Goal: Task Accomplishment & Management: Manage account settings

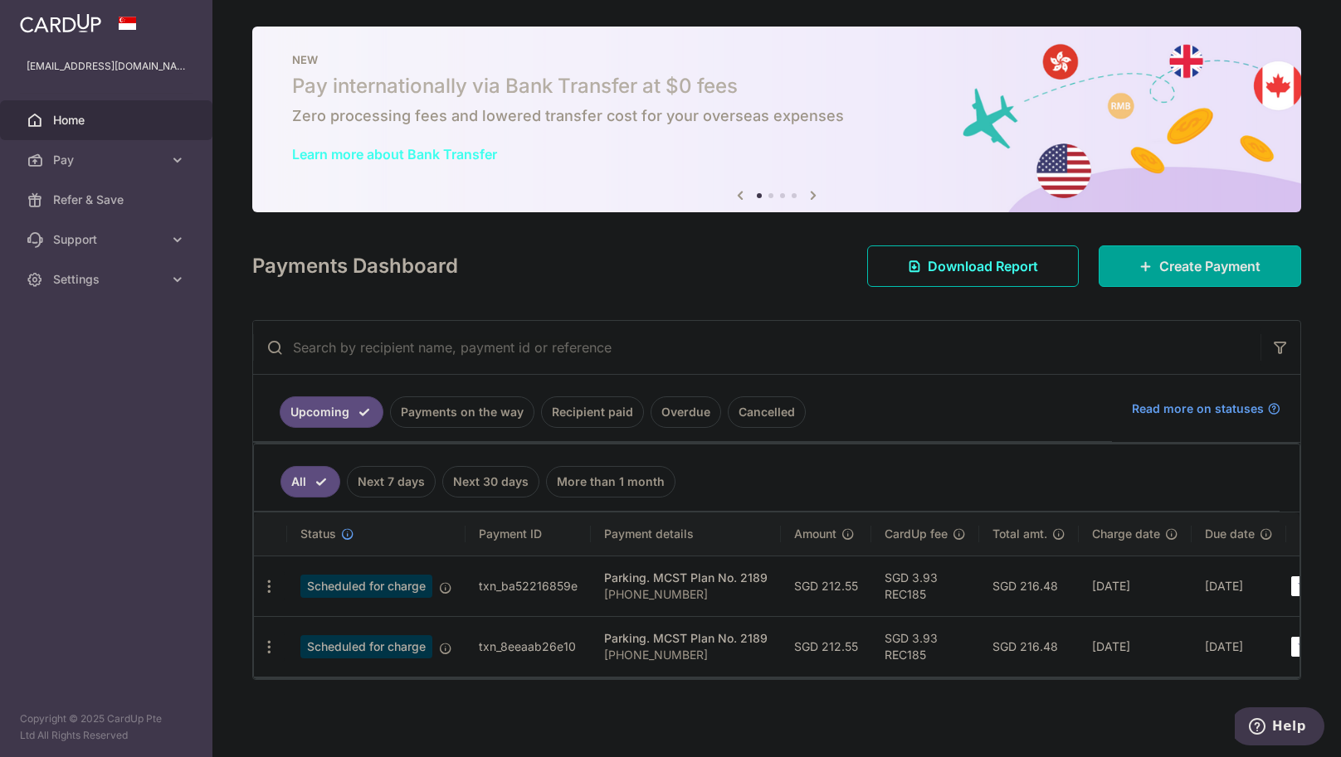
scroll to position [9, 0]
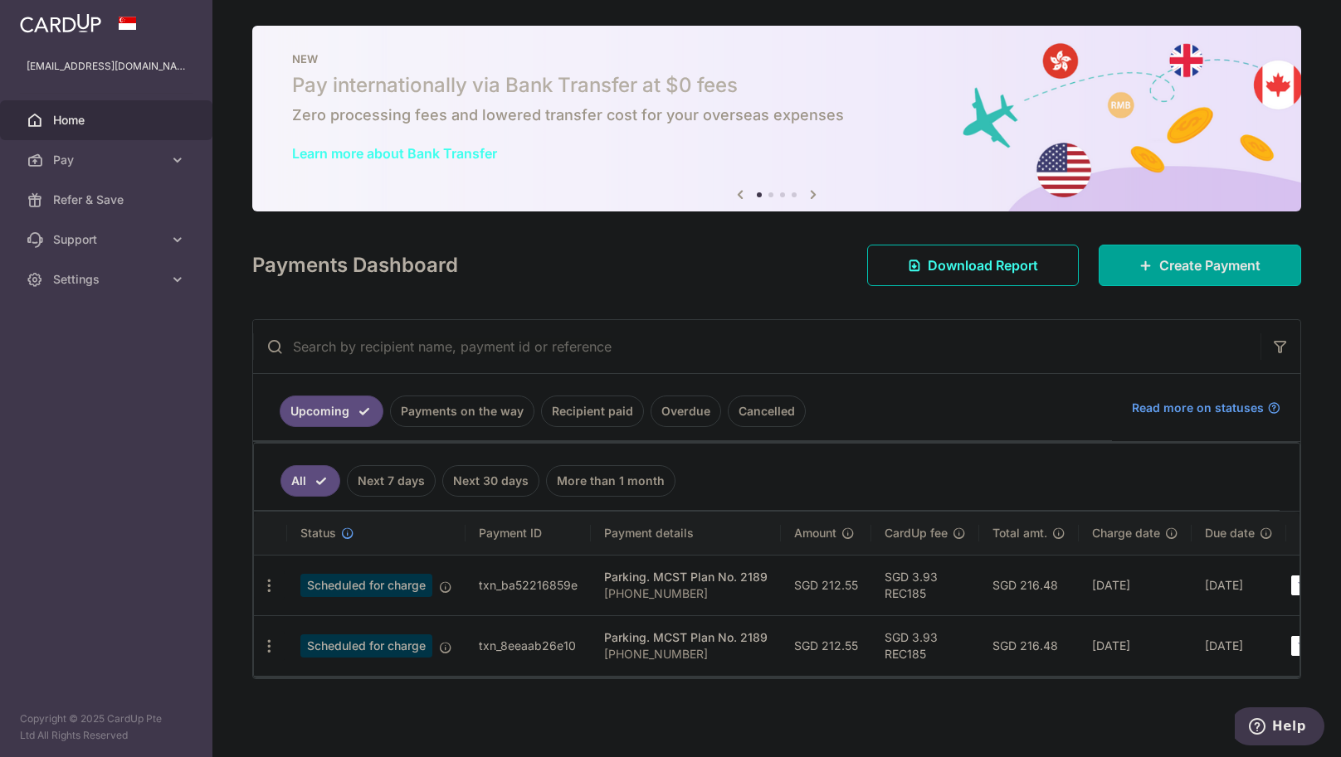
click at [606, 402] on link "Recipient paid" at bounding box center [592, 412] width 103 height 32
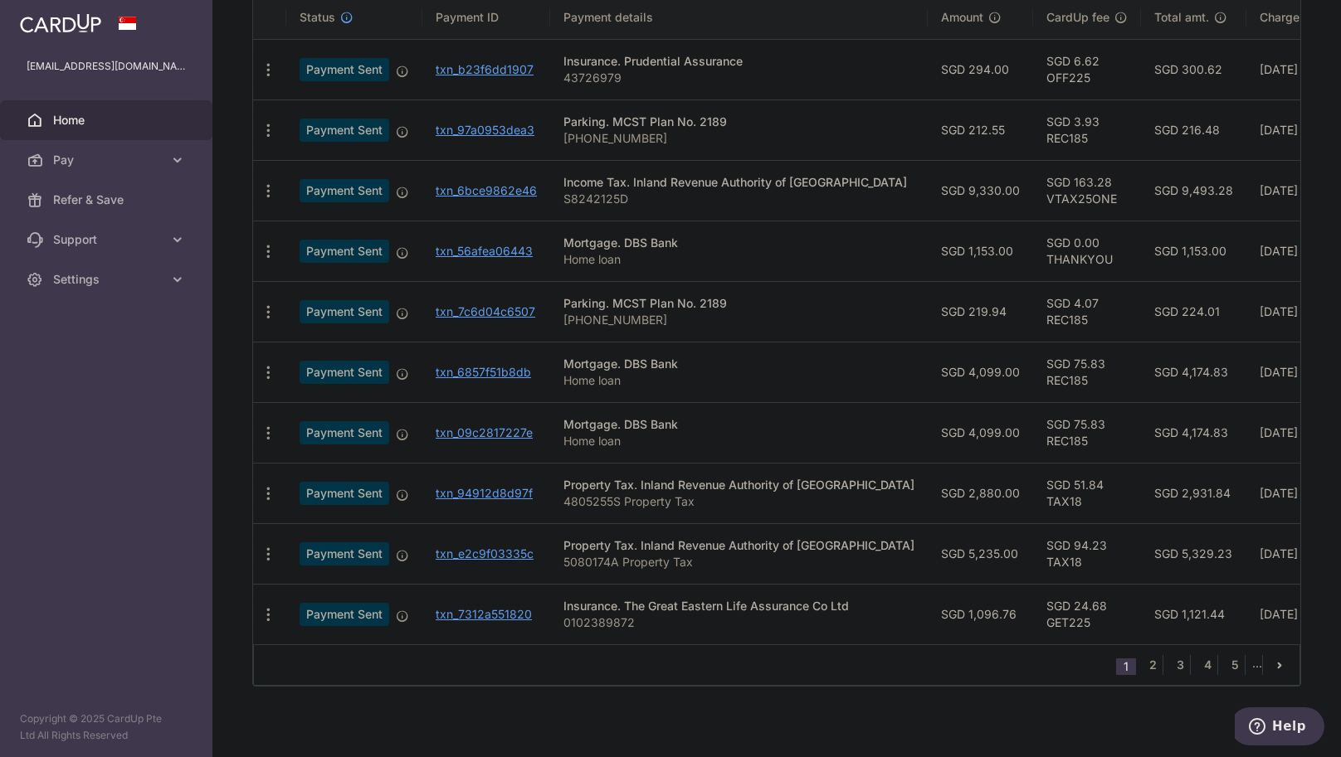
scroll to position [463, 0]
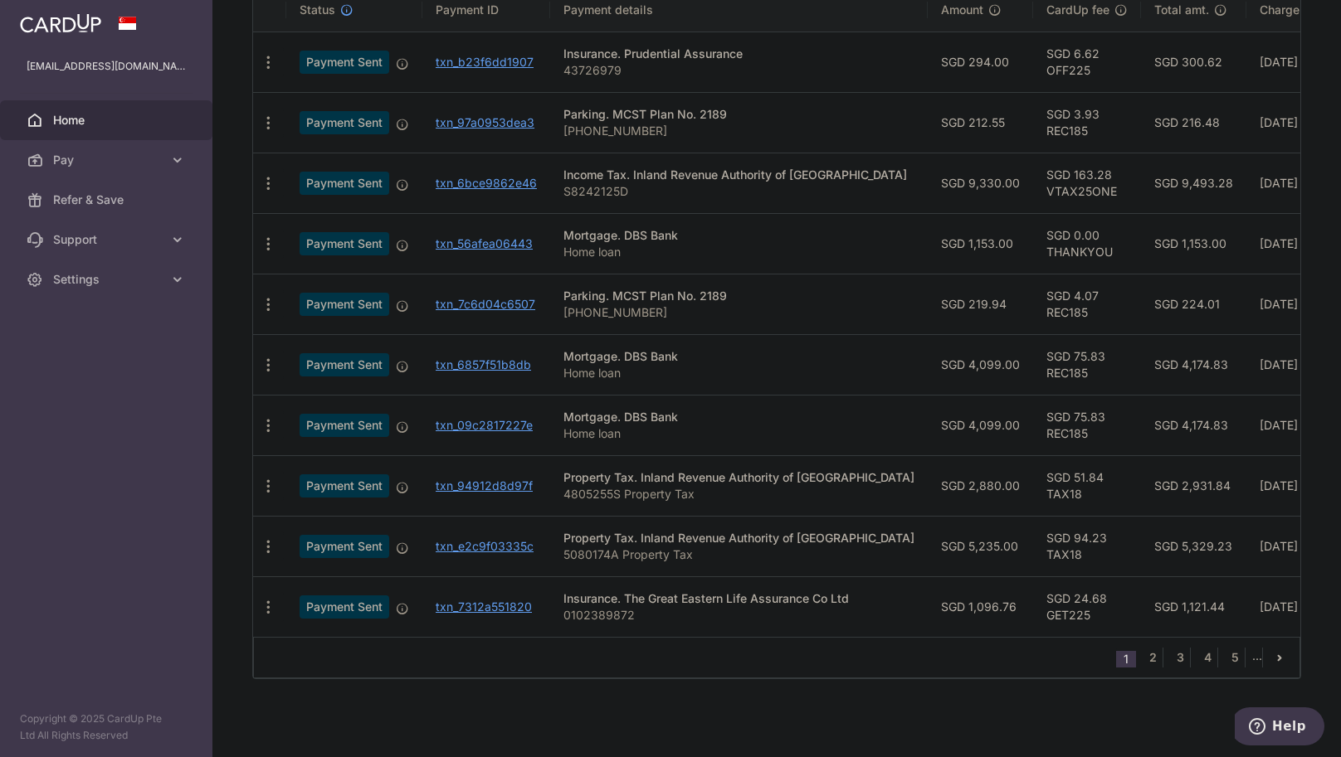
click at [1252, 663] on li "..." at bounding box center [1257, 658] width 11 height 20
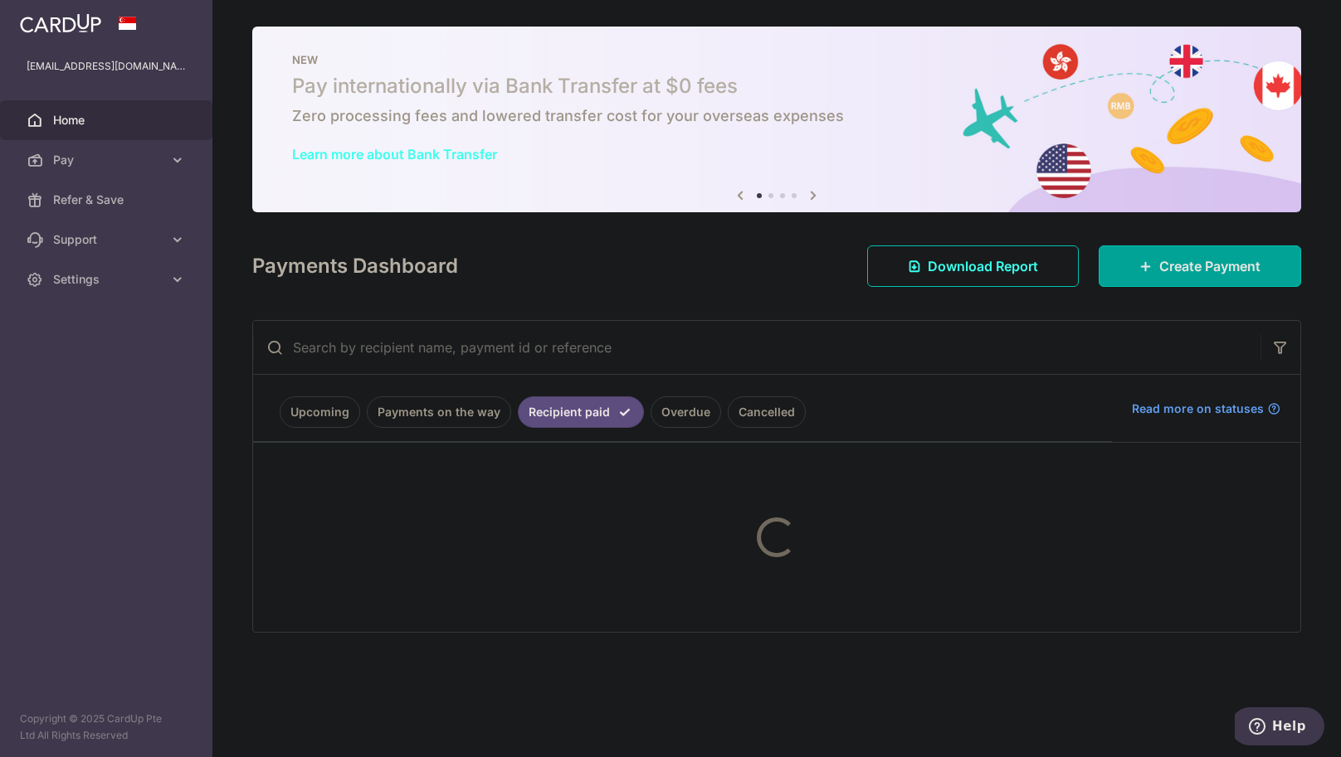
scroll to position [0, 0]
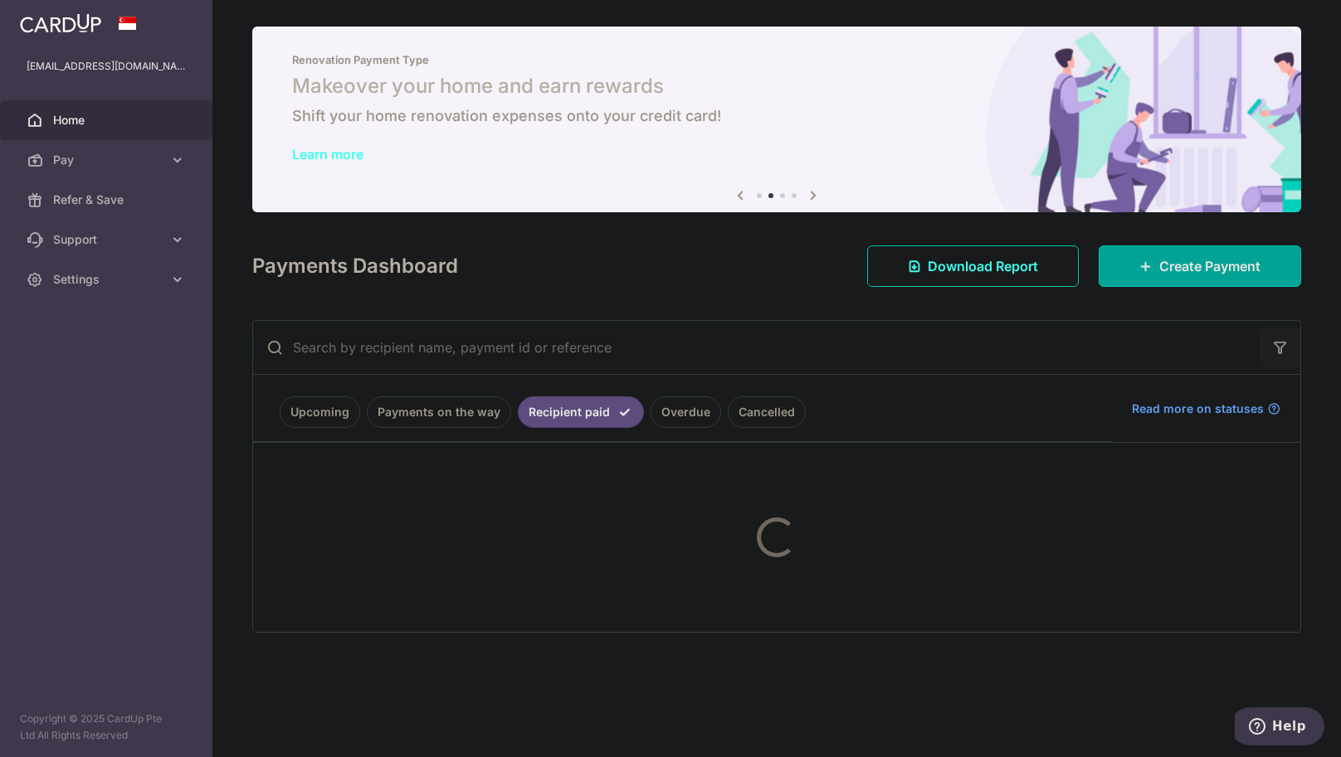
click at [1279, 355] on icon "button" at bounding box center [1280, 347] width 17 height 17
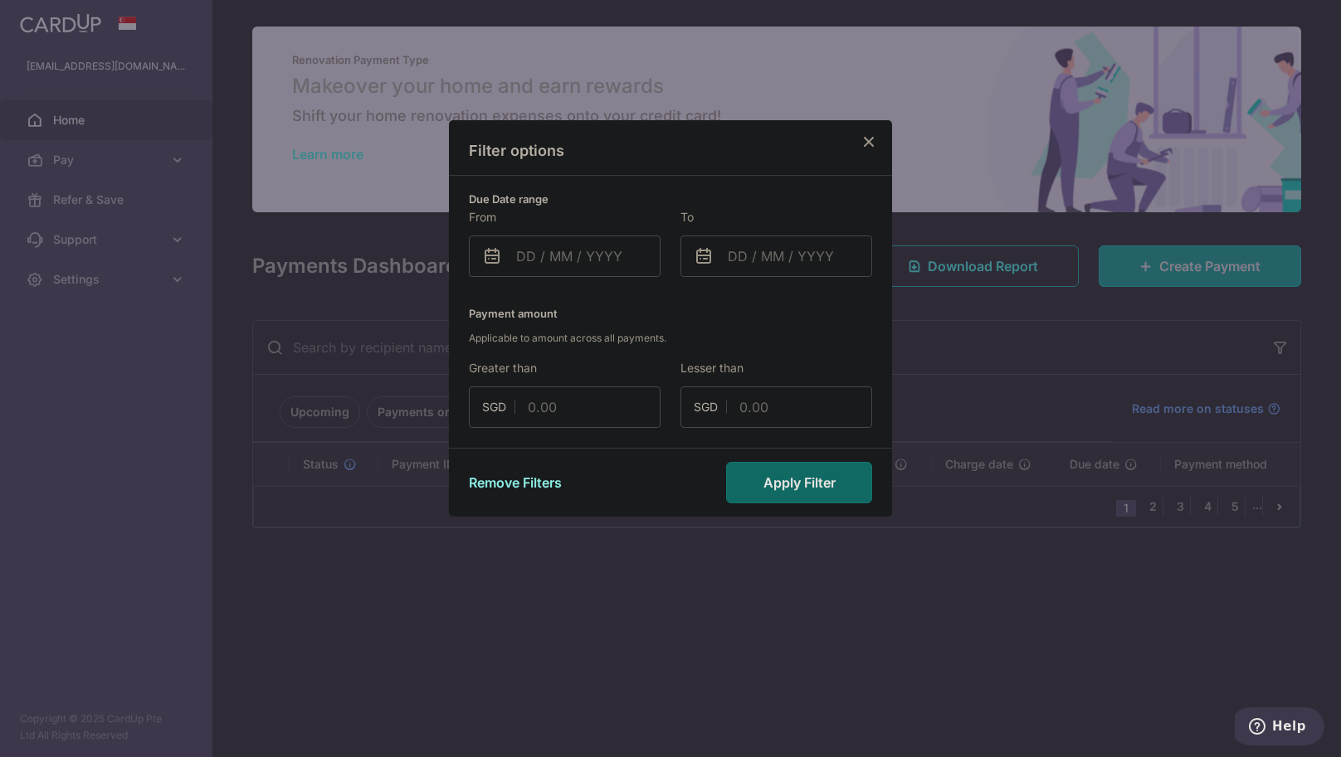
click at [874, 141] on icon "Close" at bounding box center [869, 141] width 20 height 21
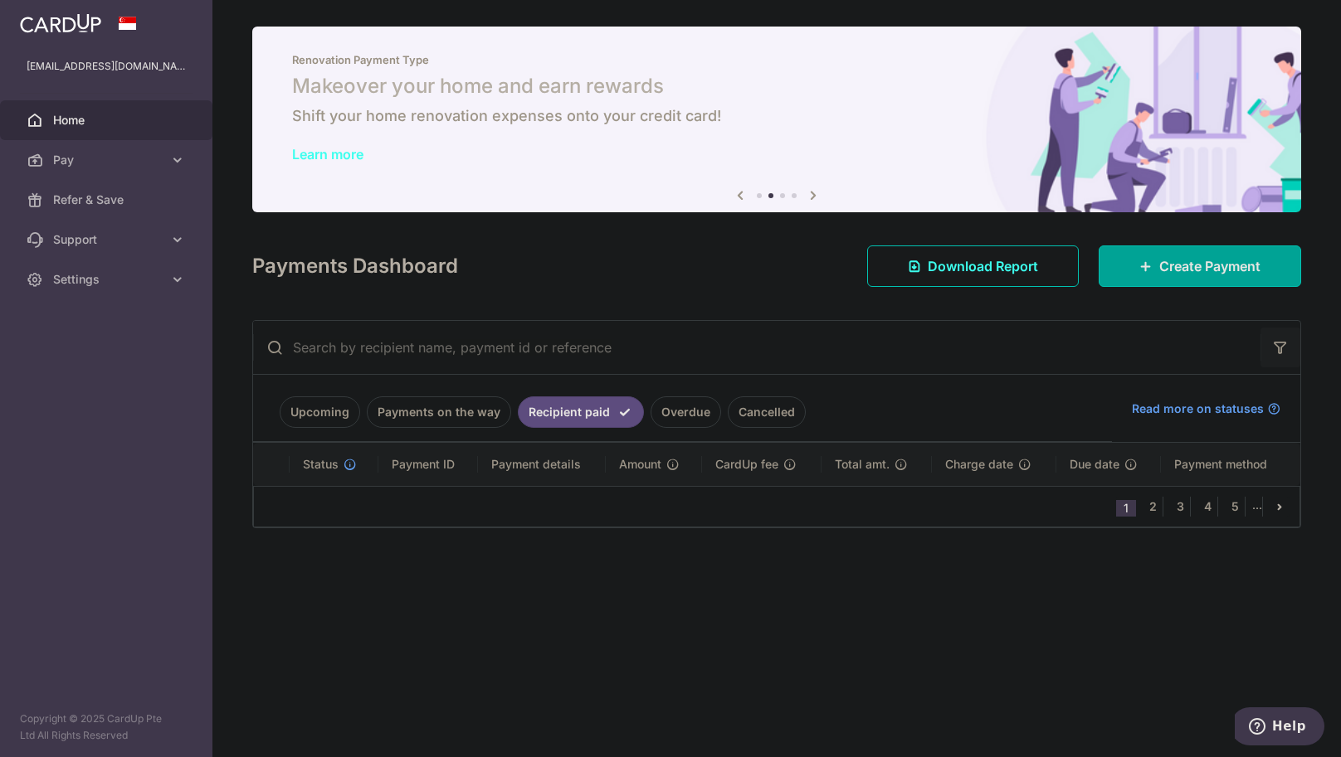
click at [1297, 348] on button "button" at bounding box center [1280, 348] width 40 height 40
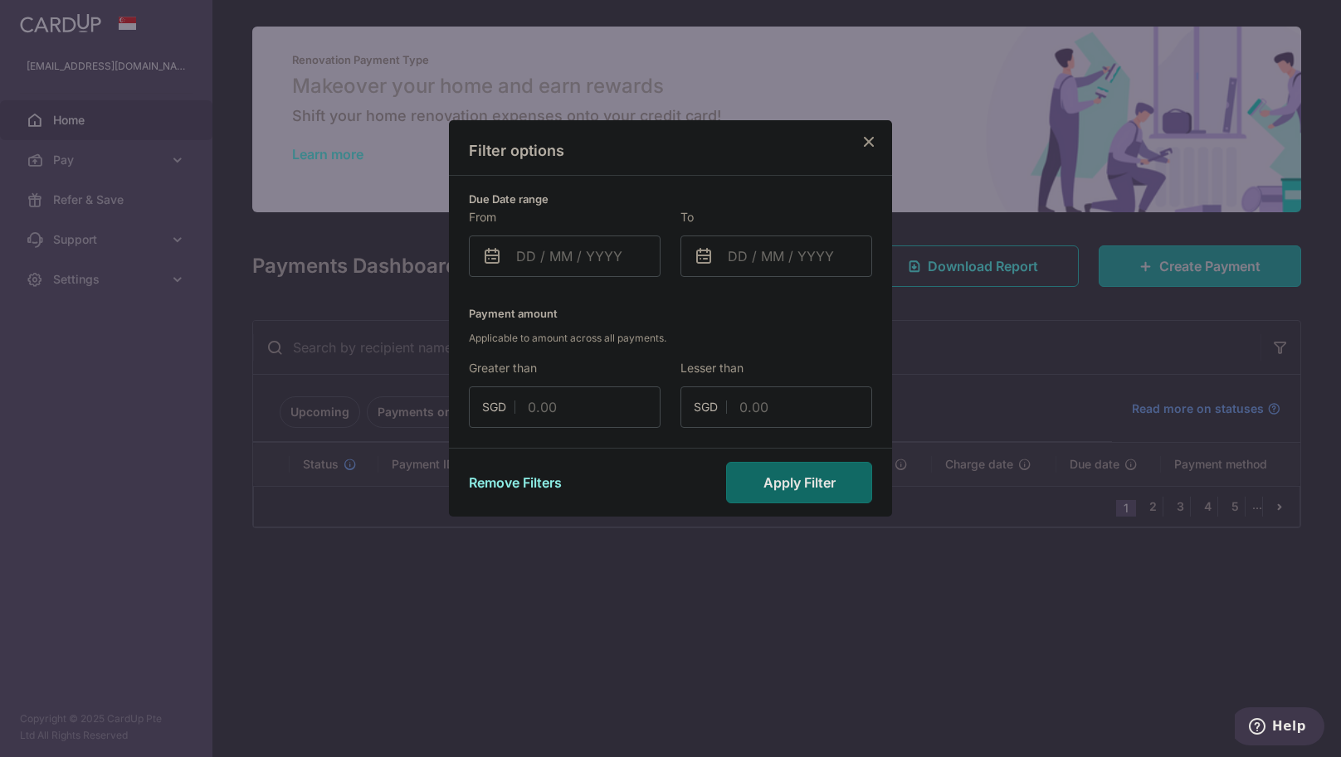
click at [871, 141] on icon "Close" at bounding box center [869, 141] width 20 height 21
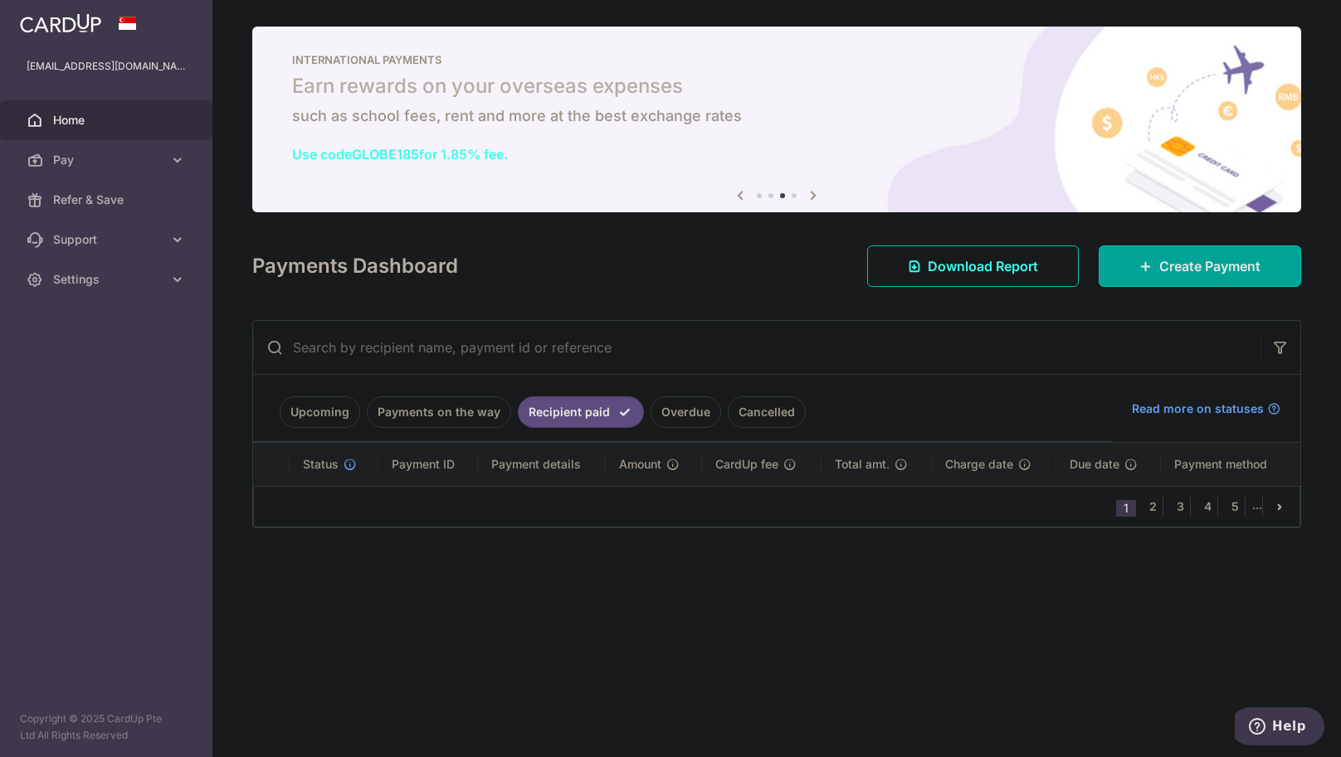
click at [1130, 511] on li "1" at bounding box center [1126, 508] width 20 height 17
click at [83, 122] on span "Home" at bounding box center [108, 120] width 110 height 17
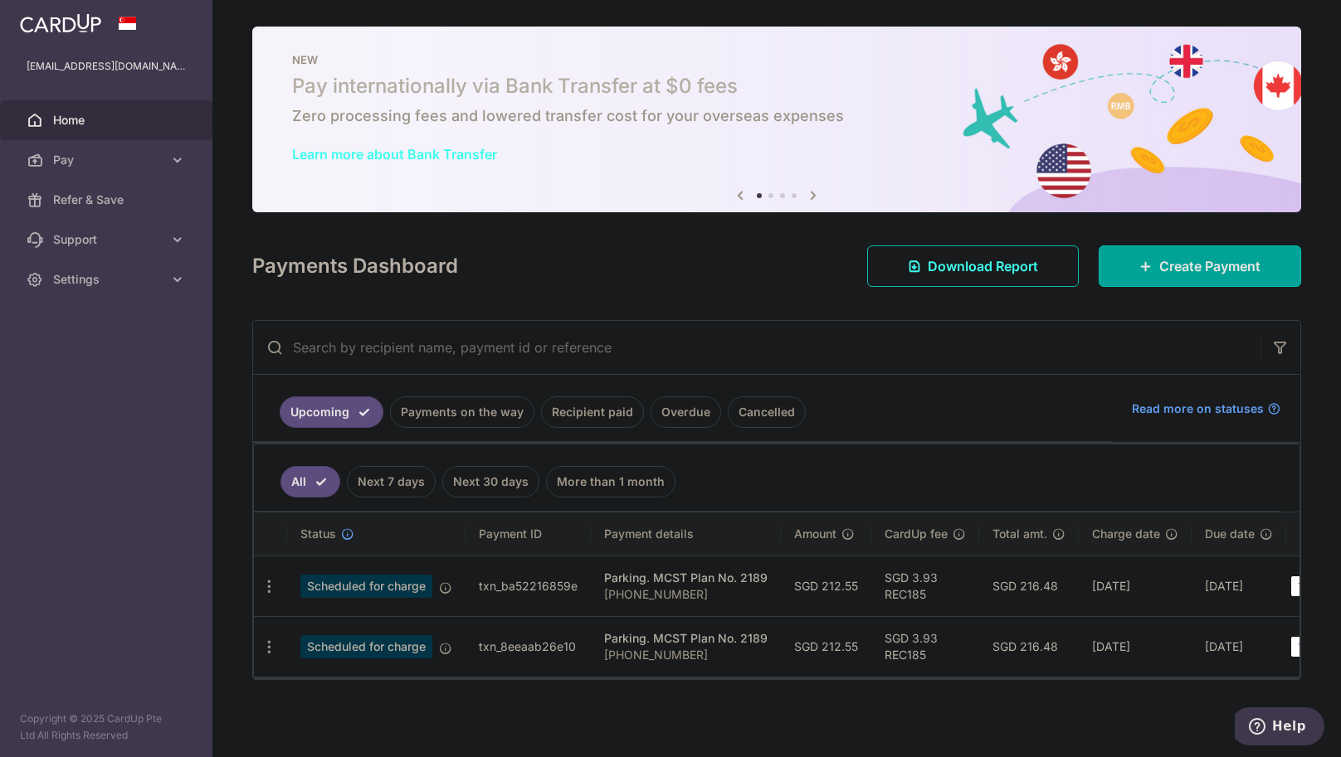
click at [572, 411] on link "Recipient paid" at bounding box center [592, 413] width 103 height 32
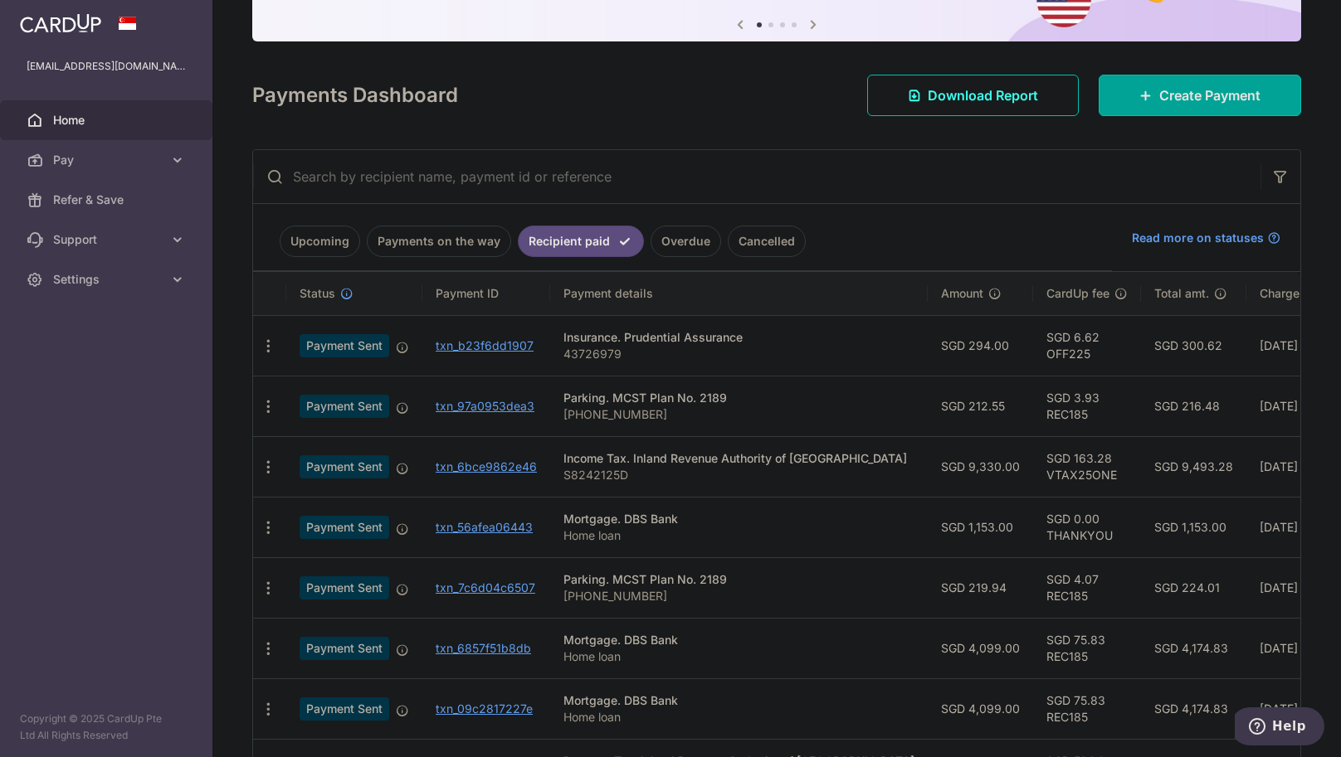
scroll to position [166, 0]
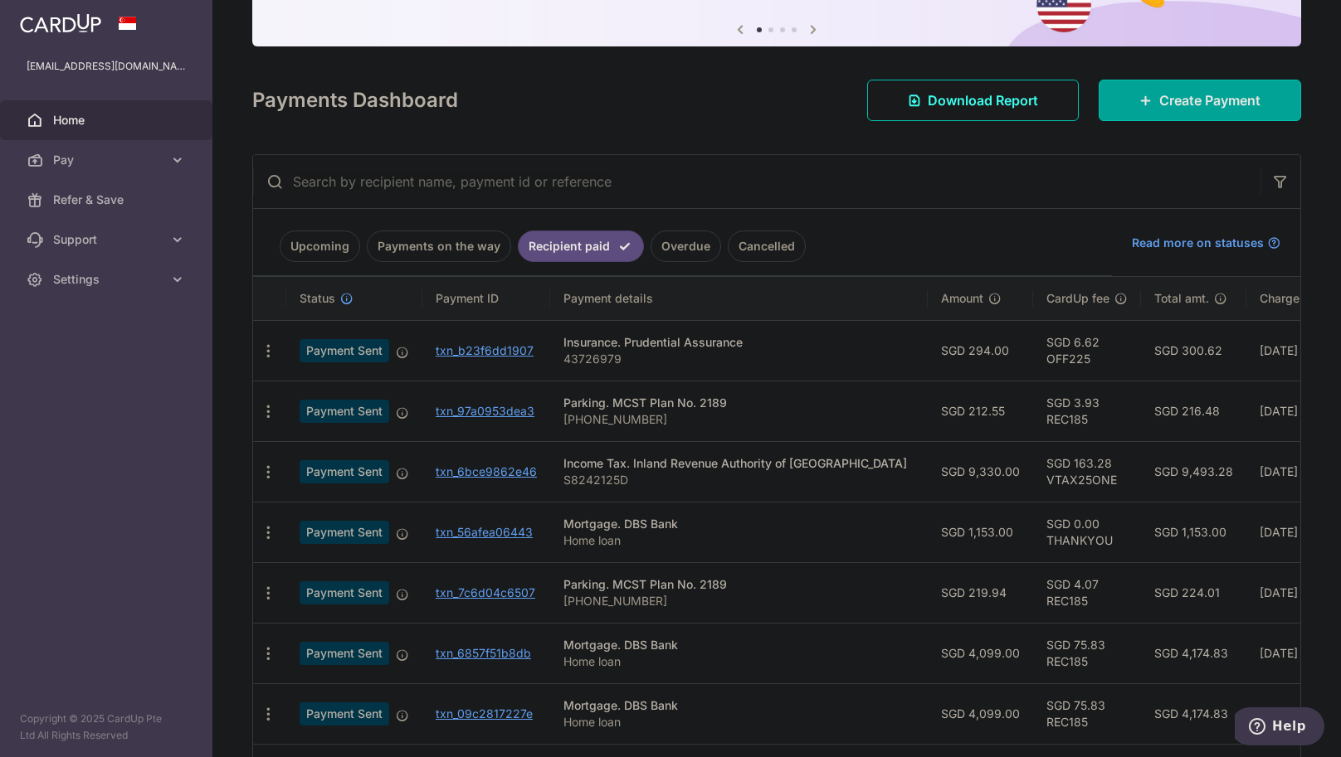
click at [313, 247] on link "Upcoming" at bounding box center [320, 247] width 80 height 32
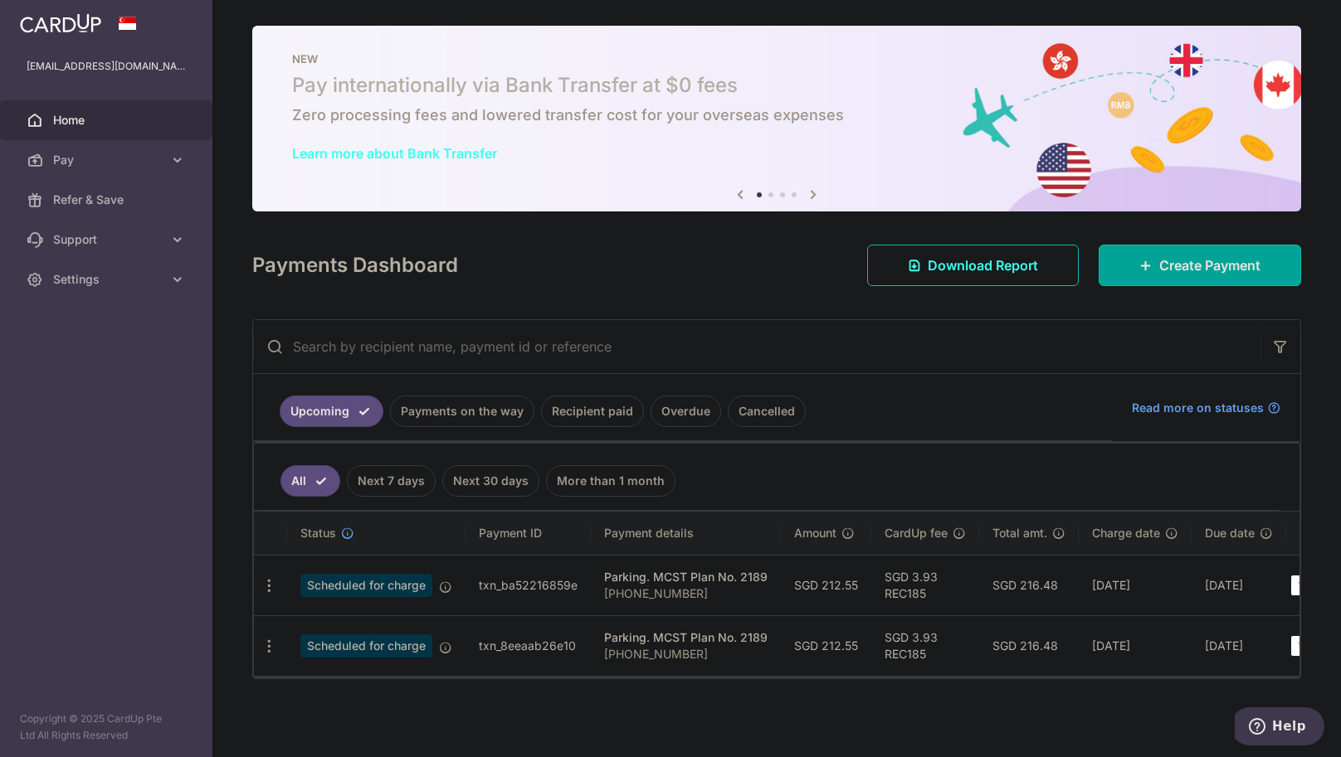
scroll to position [9, 0]
click at [598, 416] on link "Recipient paid" at bounding box center [592, 412] width 103 height 32
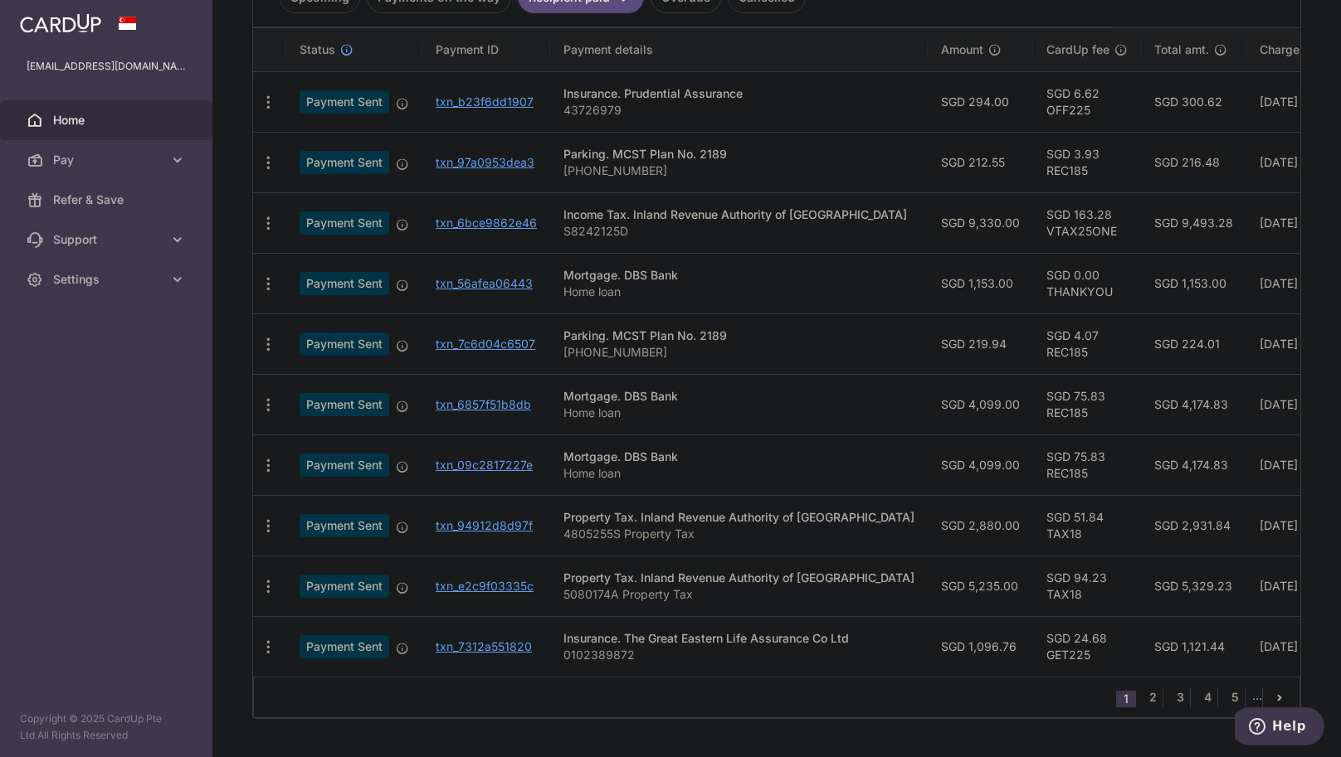
scroll to position [463, 0]
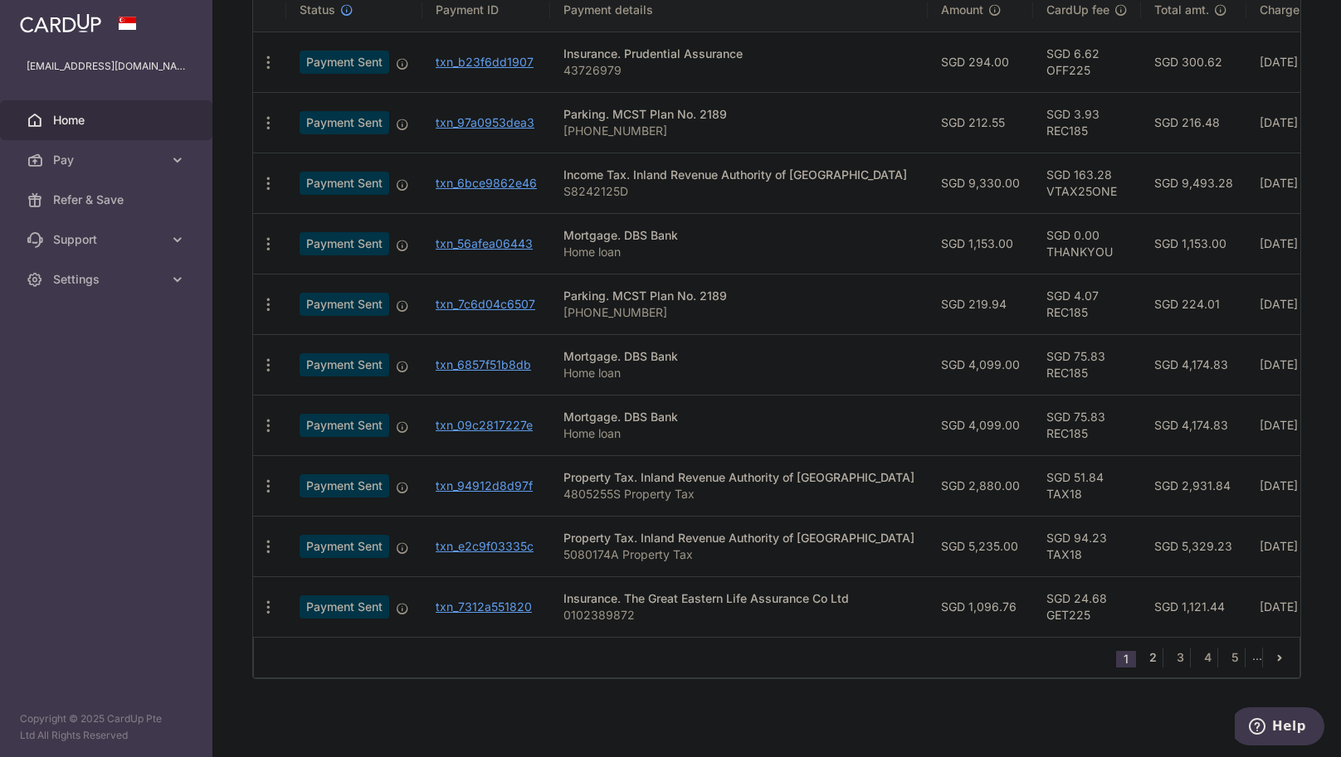
click at [1142, 657] on link "2" at bounding box center [1152, 658] width 20 height 20
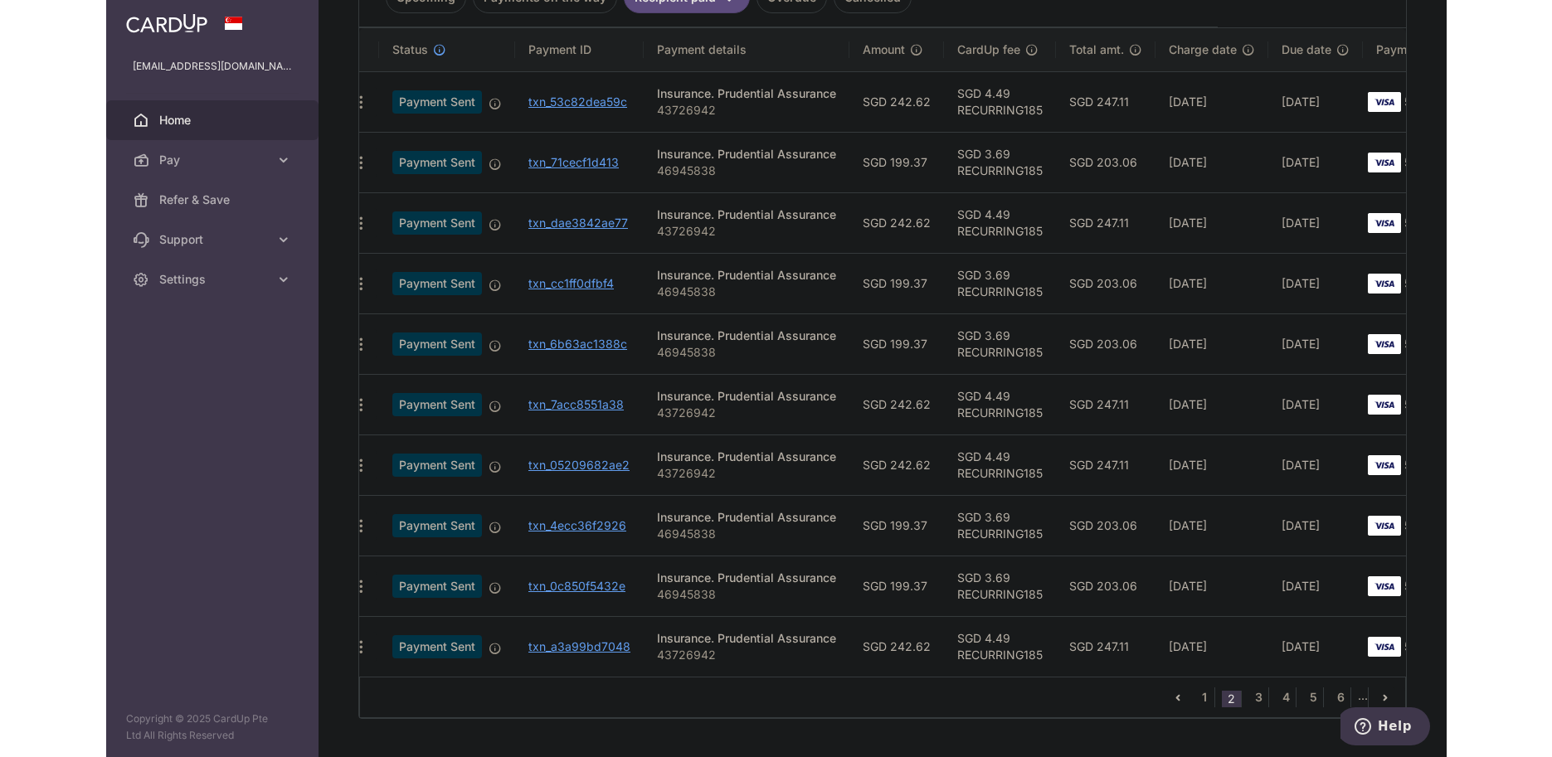
scroll to position [0, 0]
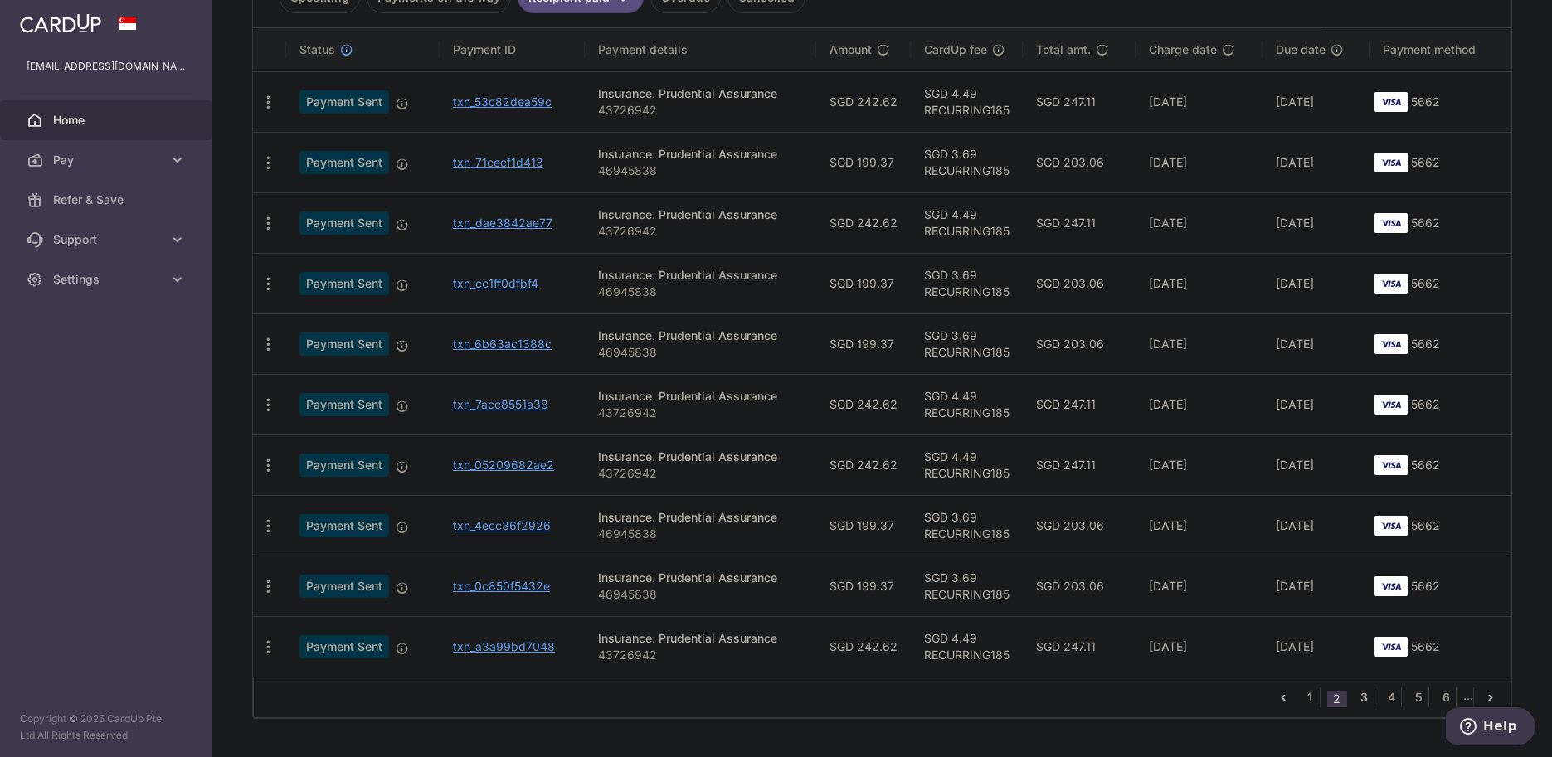
click at [1340, 702] on link "3" at bounding box center [1364, 698] width 20 height 20
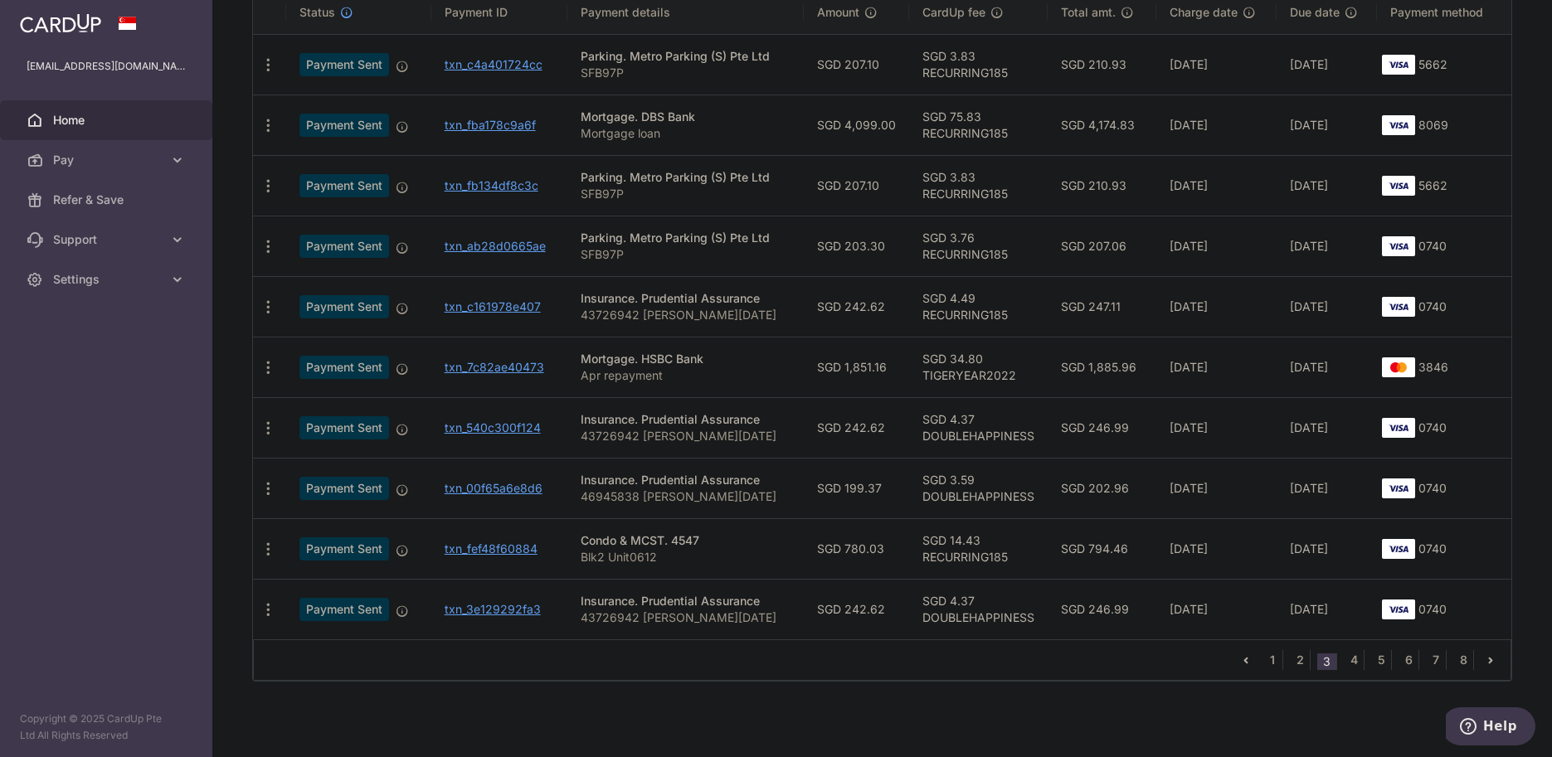
scroll to position [455, 0]
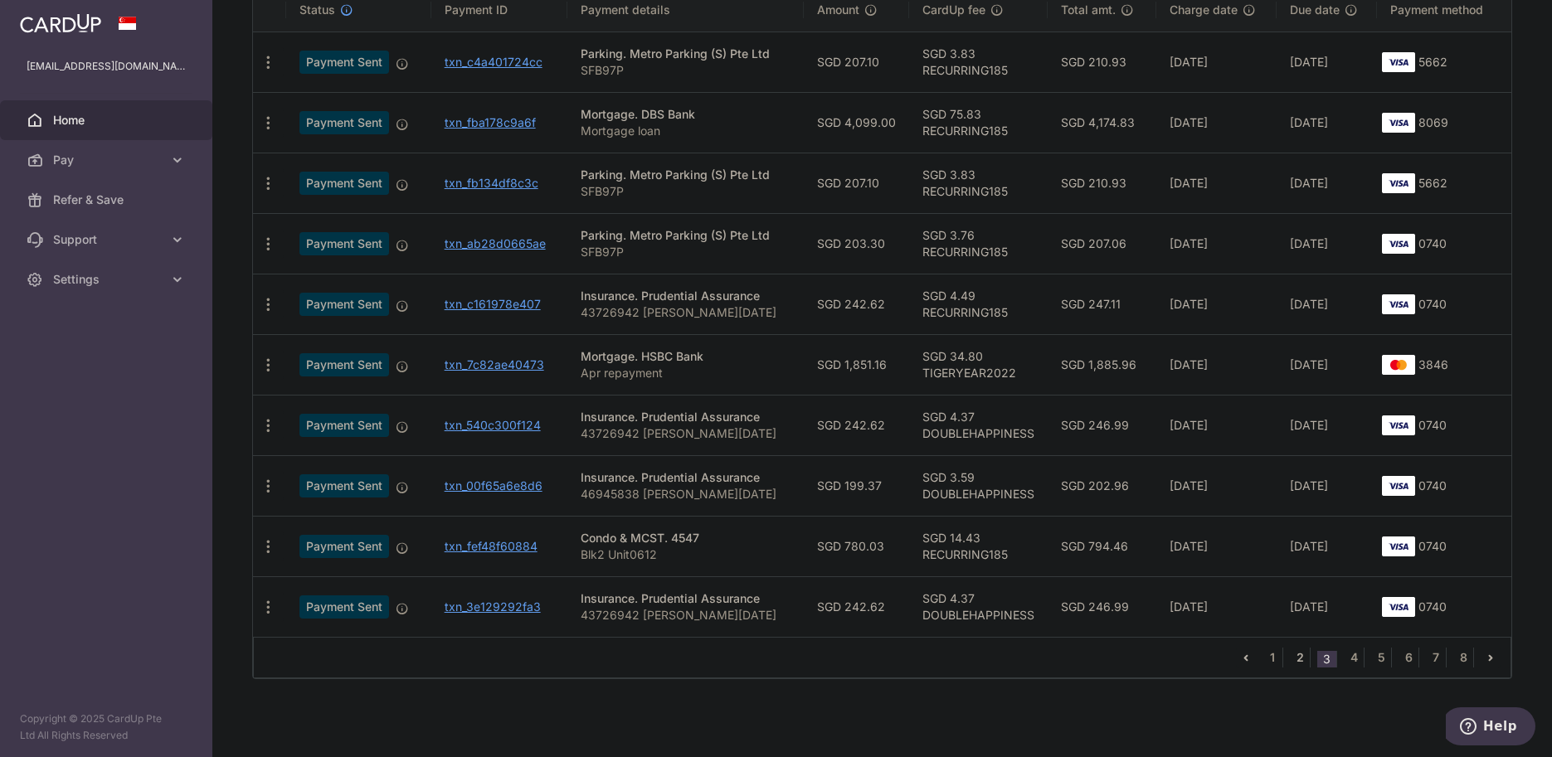
click at [1290, 656] on link "2" at bounding box center [1300, 658] width 20 height 20
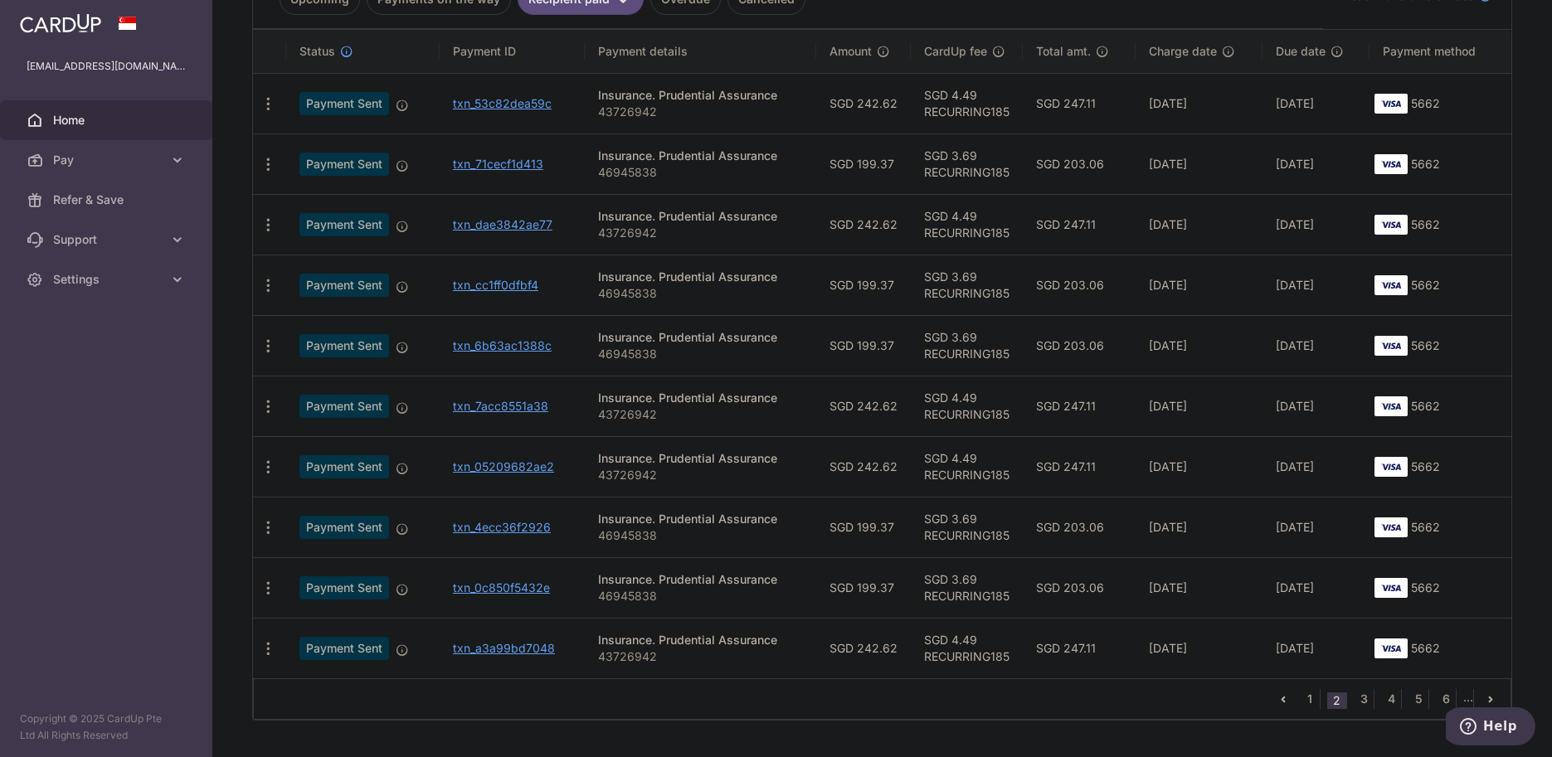
scroll to position [415, 0]
click at [1301, 698] on link "1" at bounding box center [1310, 698] width 20 height 20
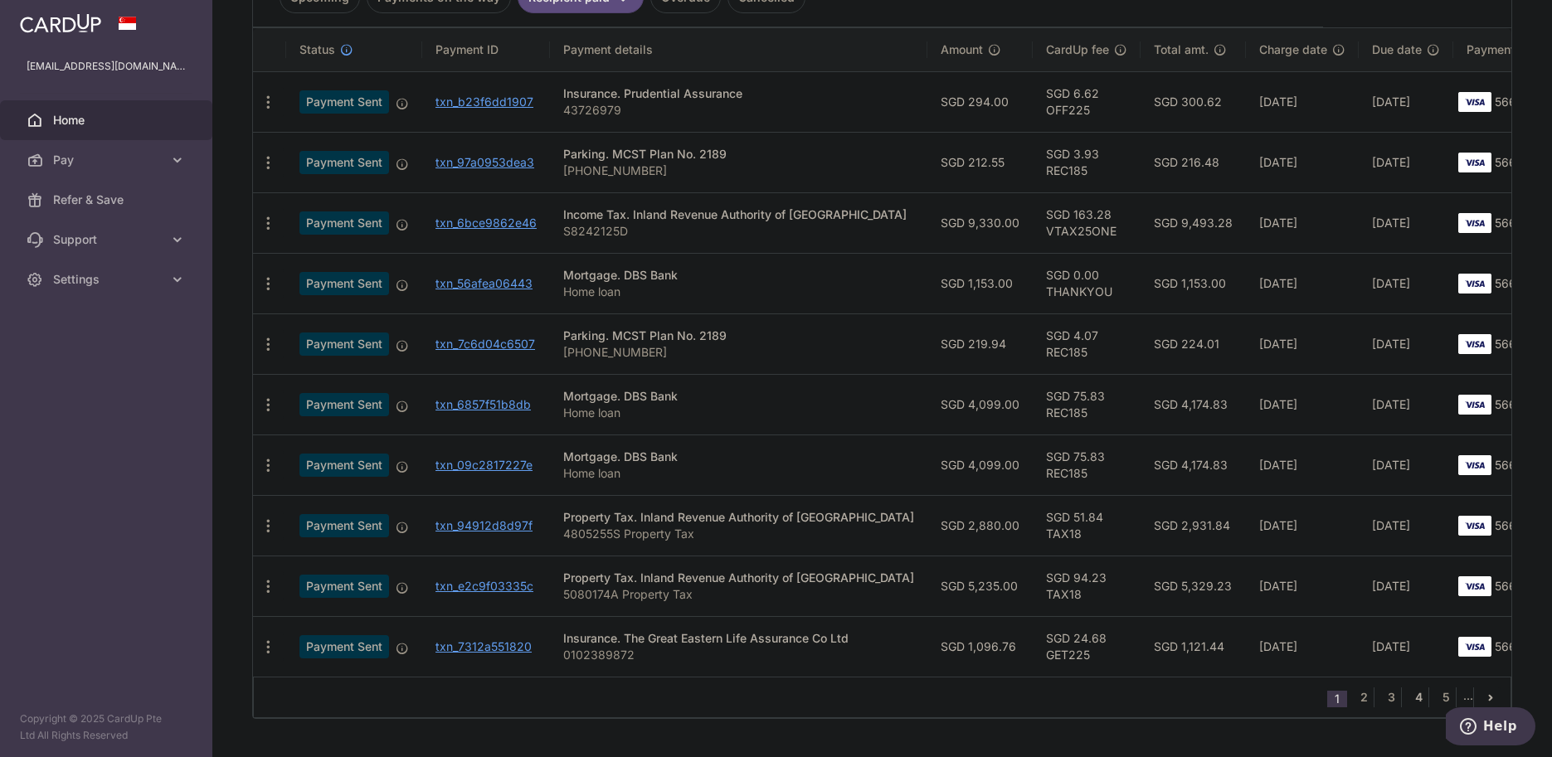
click at [1340, 697] on link "4" at bounding box center [1419, 698] width 20 height 20
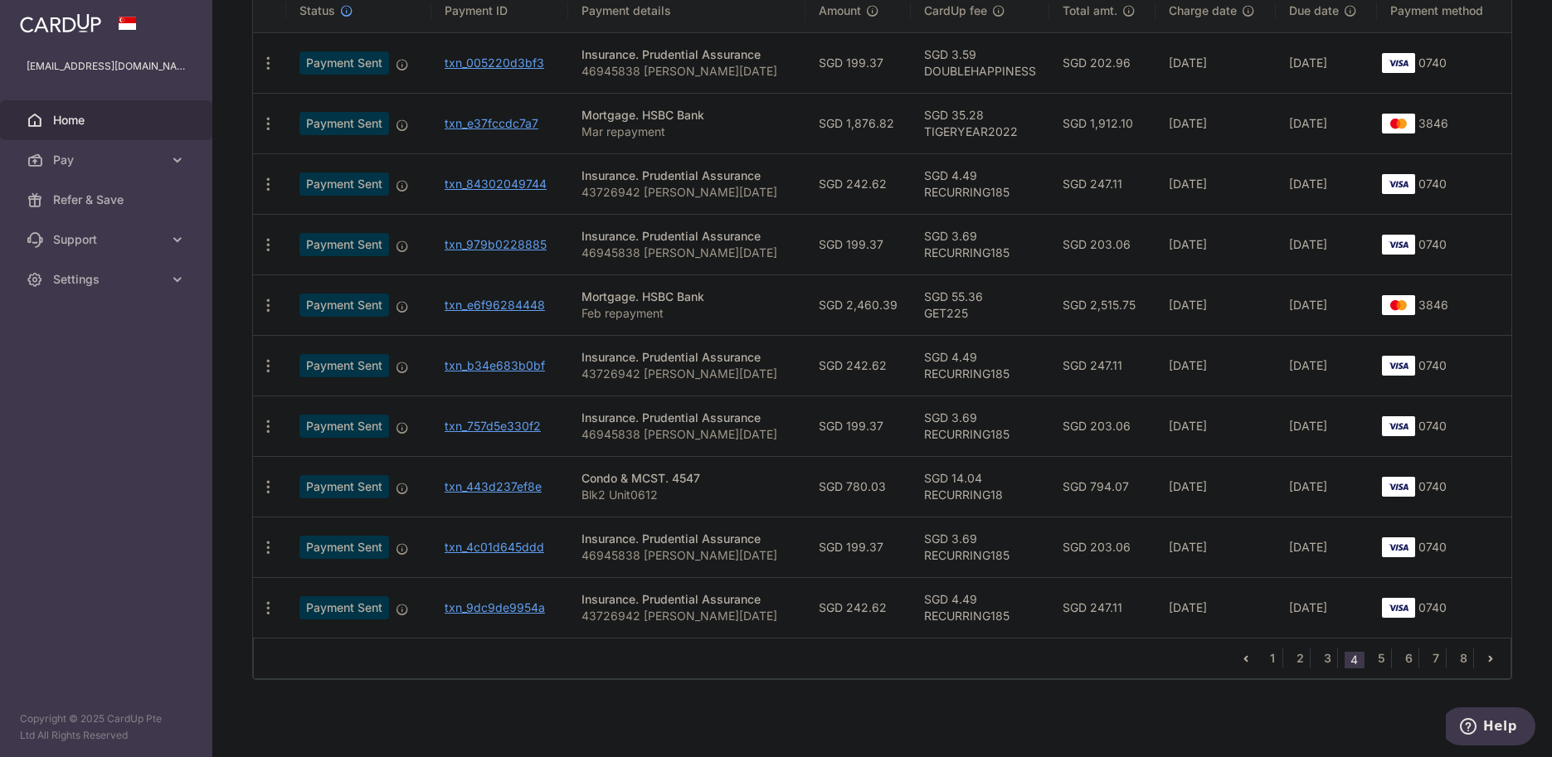
scroll to position [455, 0]
click at [1340, 656] on link "5" at bounding box center [1381, 658] width 20 height 20
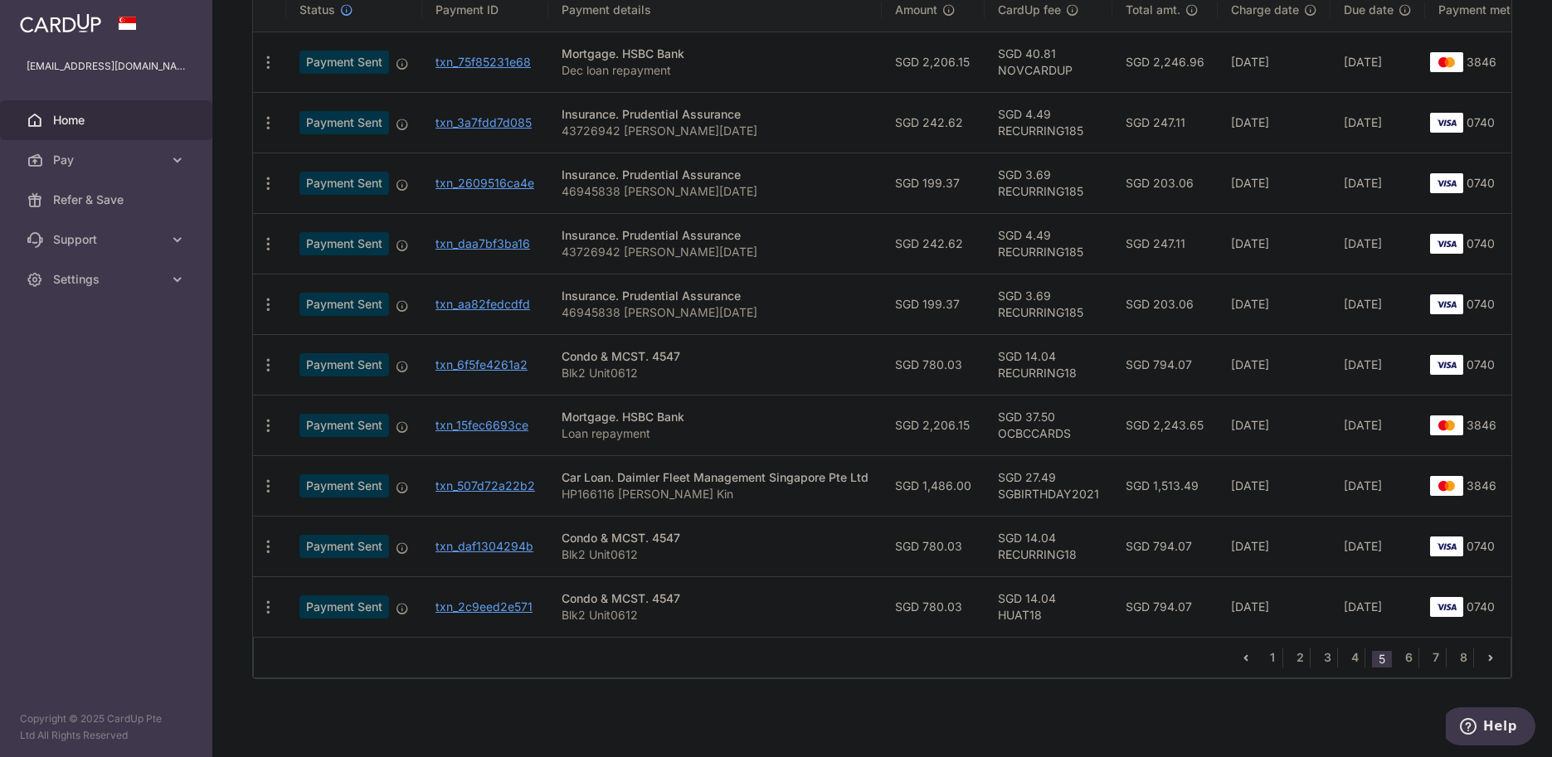
scroll to position [463, 0]
click at [1340, 660] on link "6" at bounding box center [1409, 658] width 20 height 20
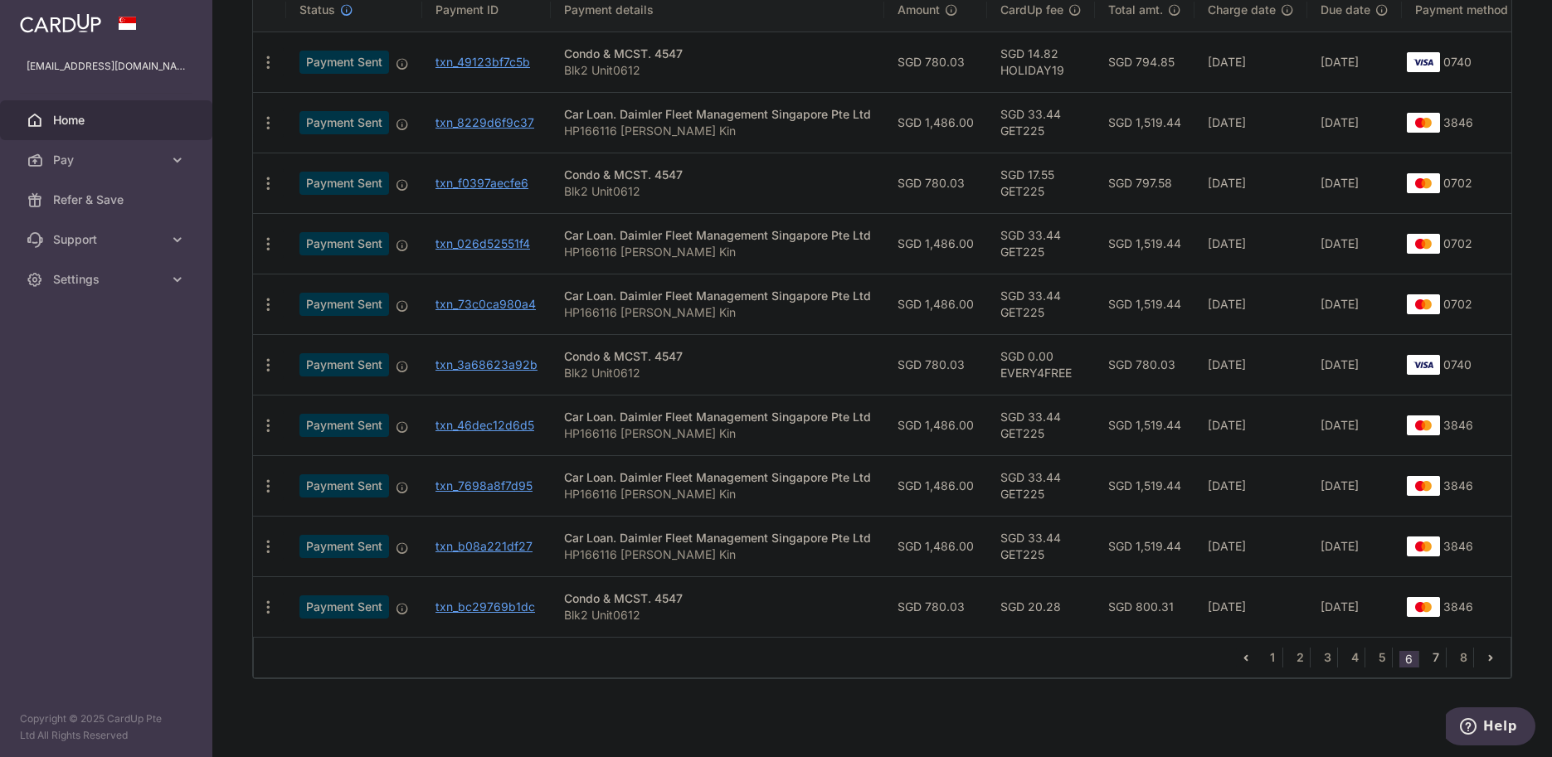
click at [1340, 659] on link "7" at bounding box center [1436, 658] width 20 height 20
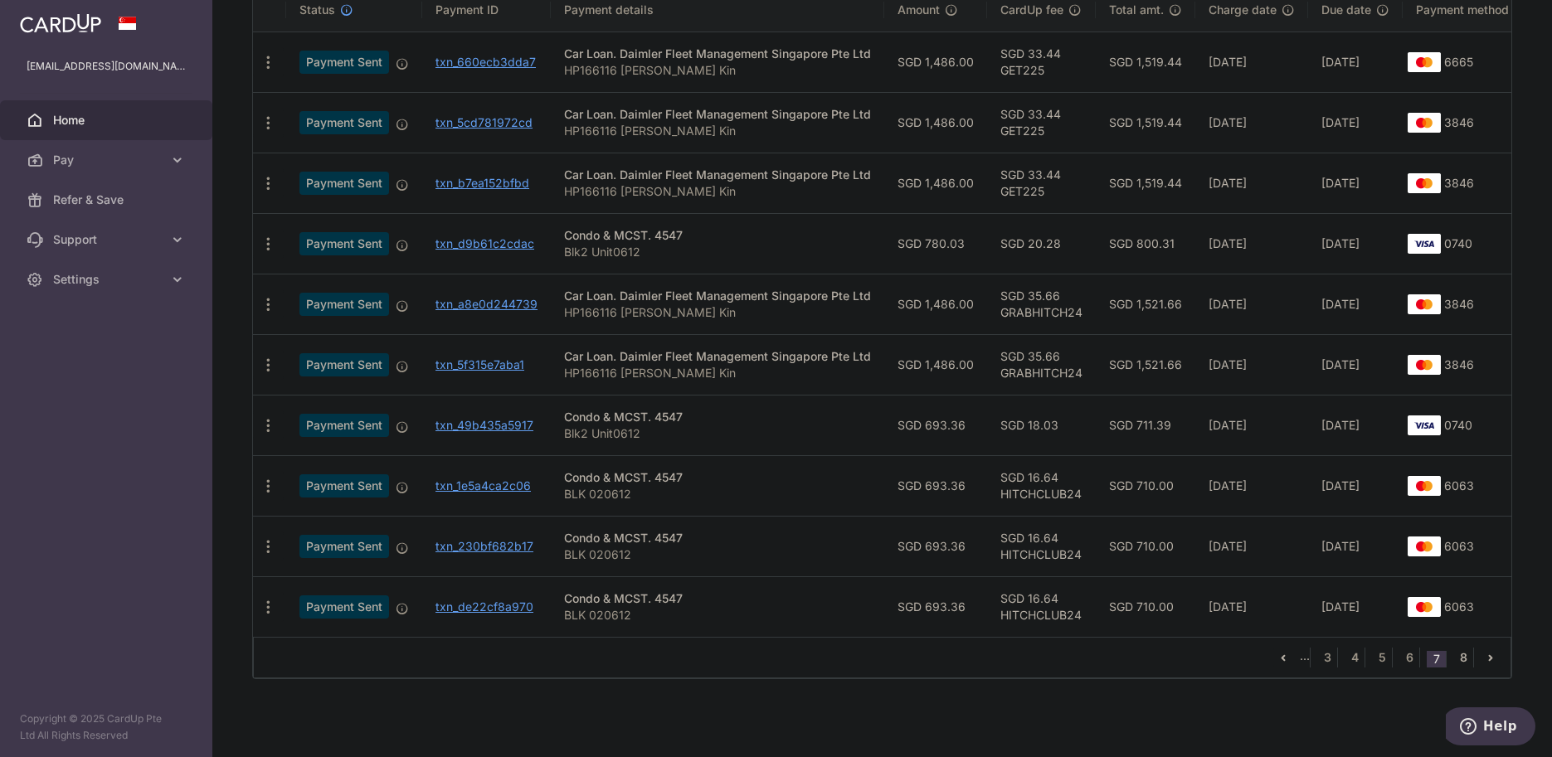
click at [1340, 657] on link "8" at bounding box center [1464, 658] width 20 height 20
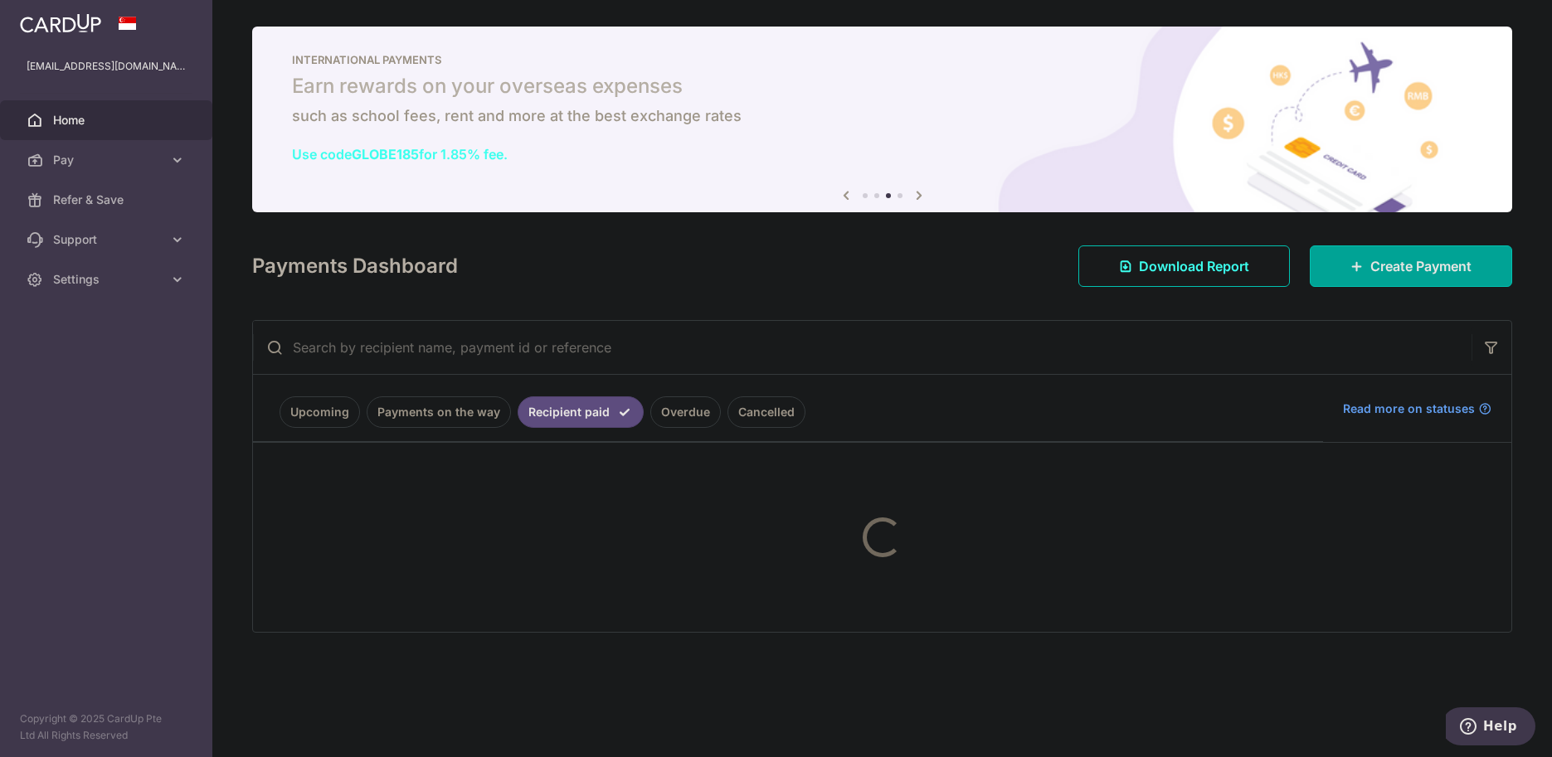
scroll to position [0, 0]
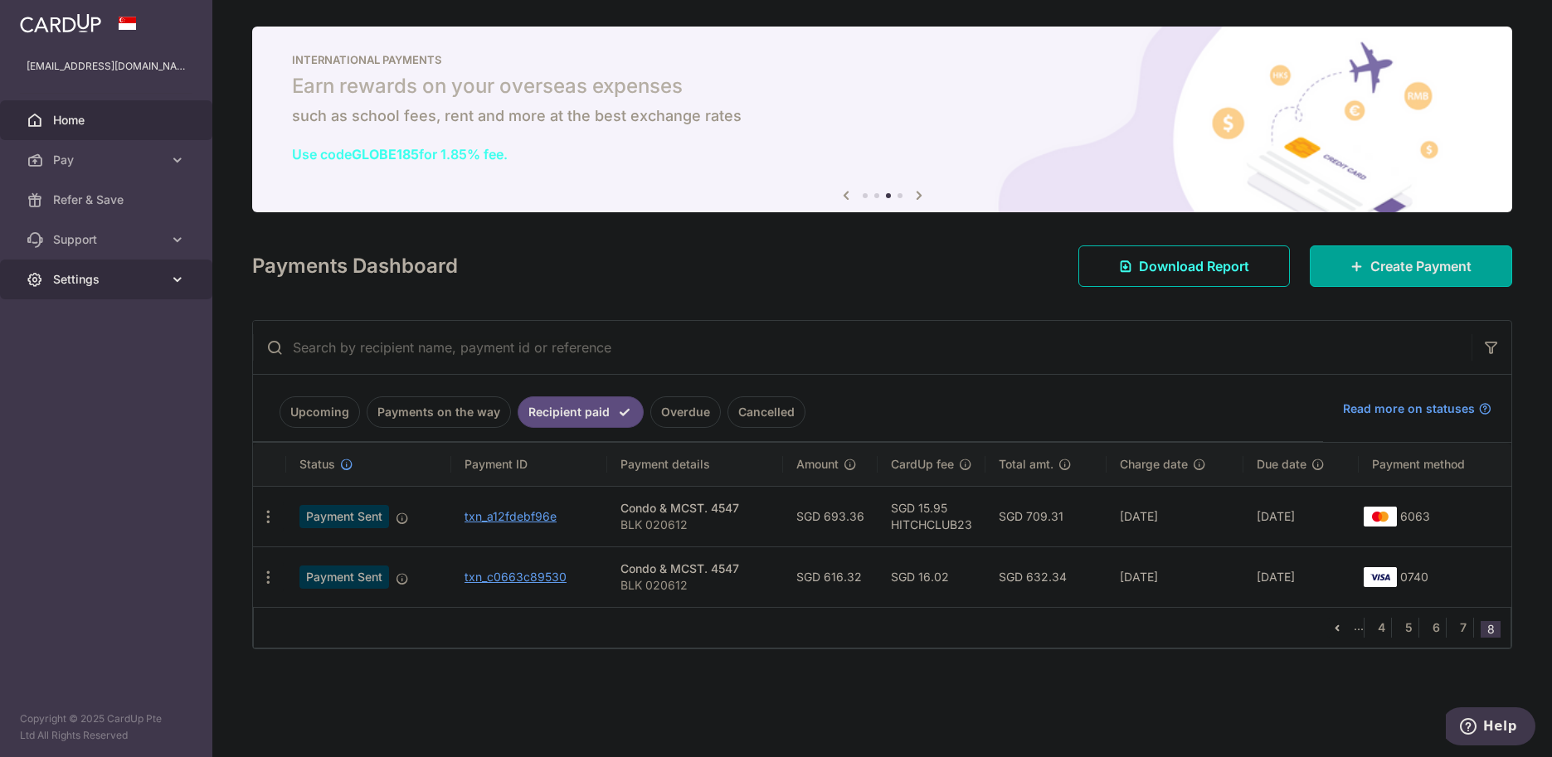
click at [108, 263] on link "Settings" at bounding box center [106, 280] width 212 height 40
click at [113, 353] on span "Logout" at bounding box center [108, 359] width 110 height 17
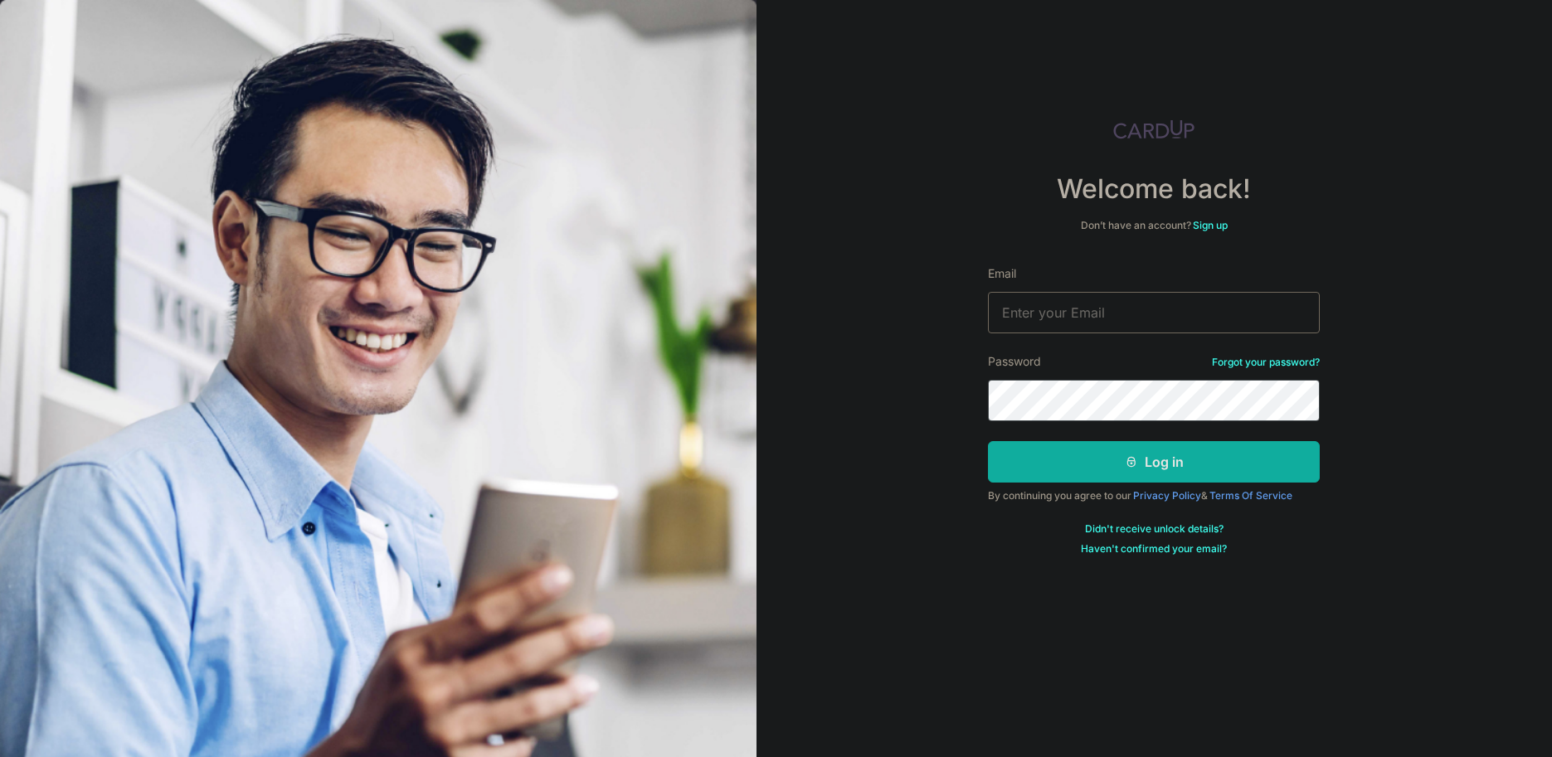
type input "[EMAIL_ADDRESS][DOMAIN_NAME]"
click at [1108, 459] on button "Log in" at bounding box center [1154, 461] width 332 height 41
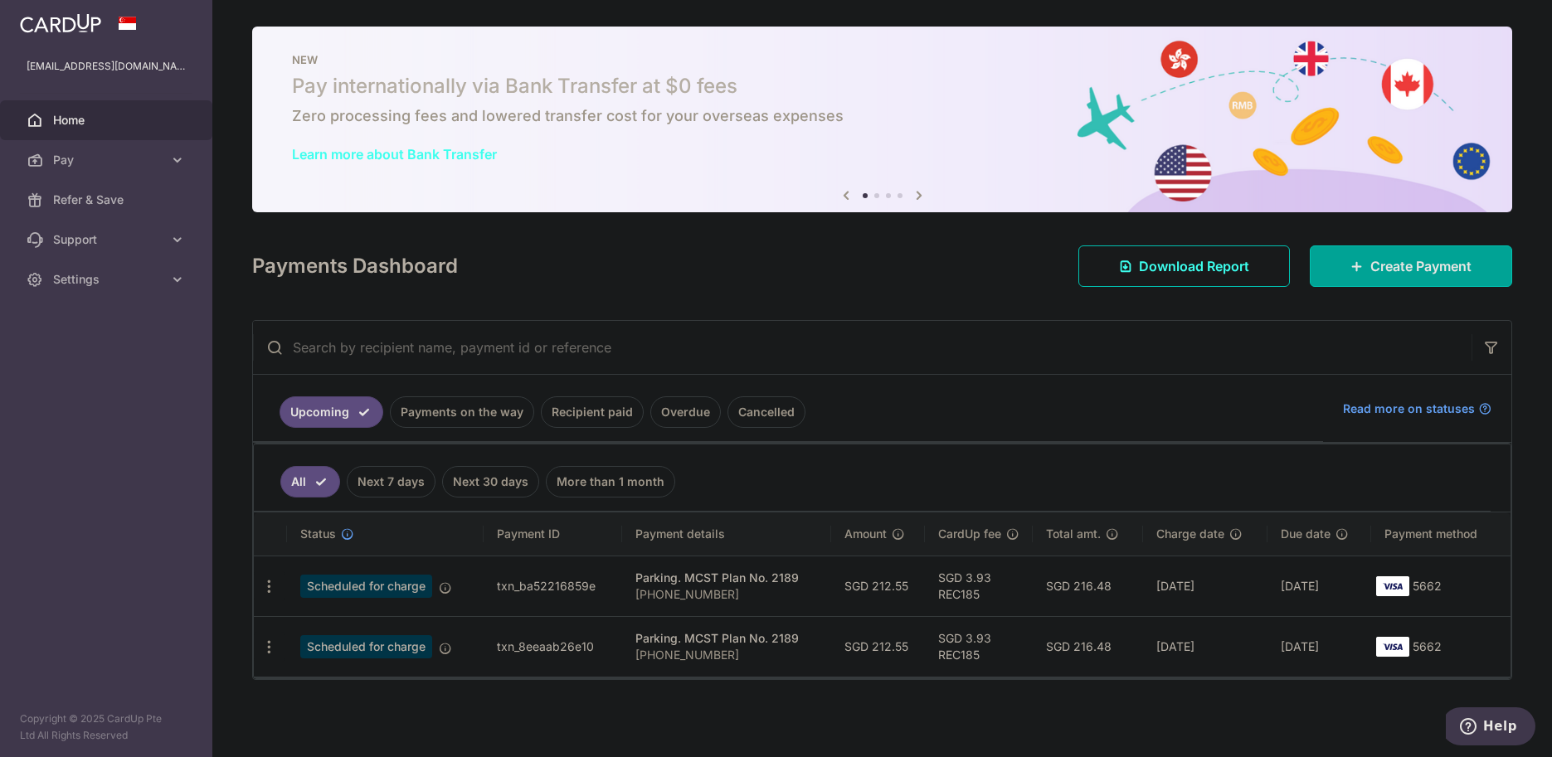
click at [570, 413] on link "Recipient paid" at bounding box center [592, 413] width 103 height 32
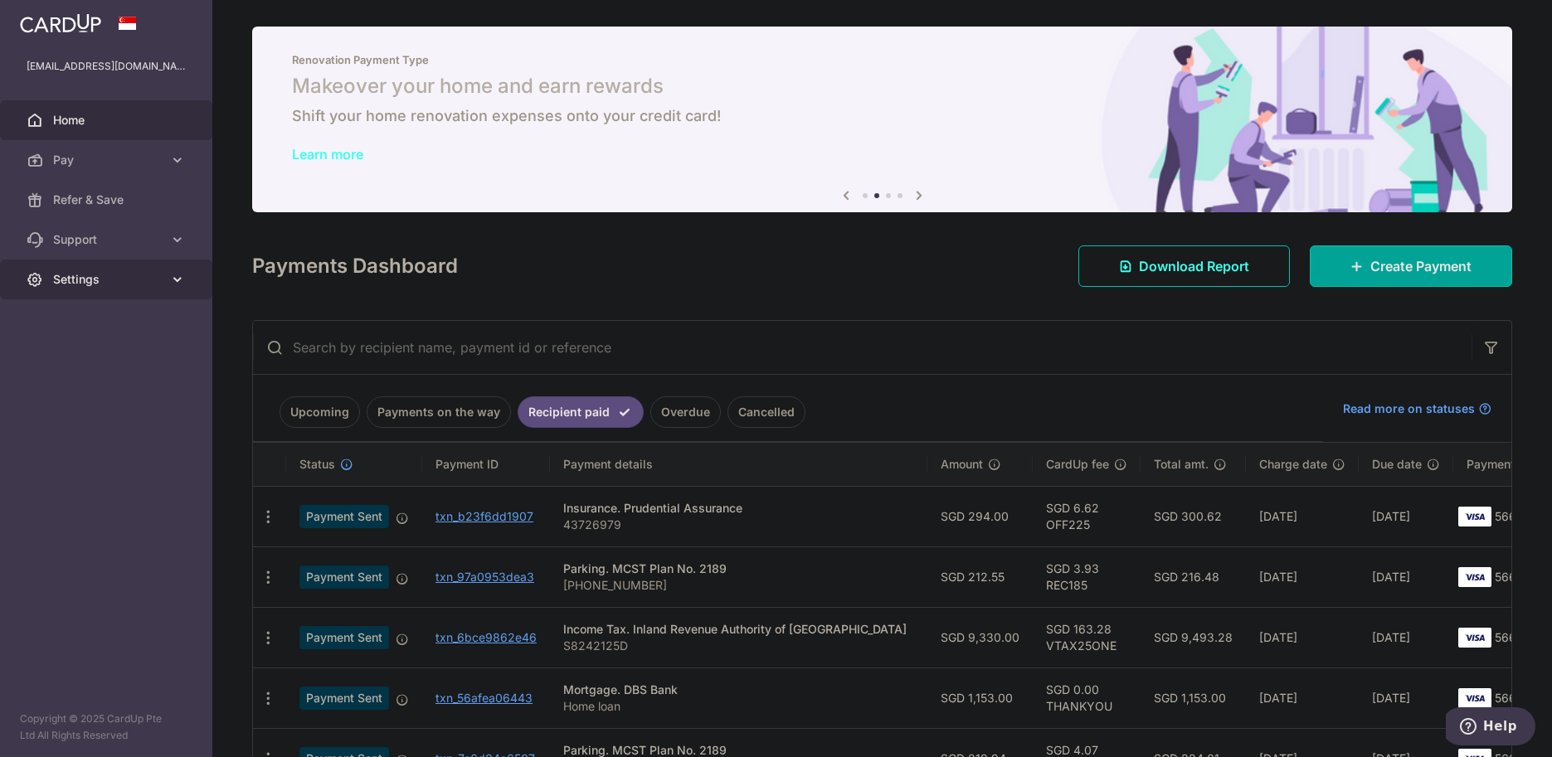
click at [78, 281] on span "Settings" at bounding box center [108, 279] width 110 height 17
click at [91, 363] on span "Logout" at bounding box center [108, 359] width 110 height 17
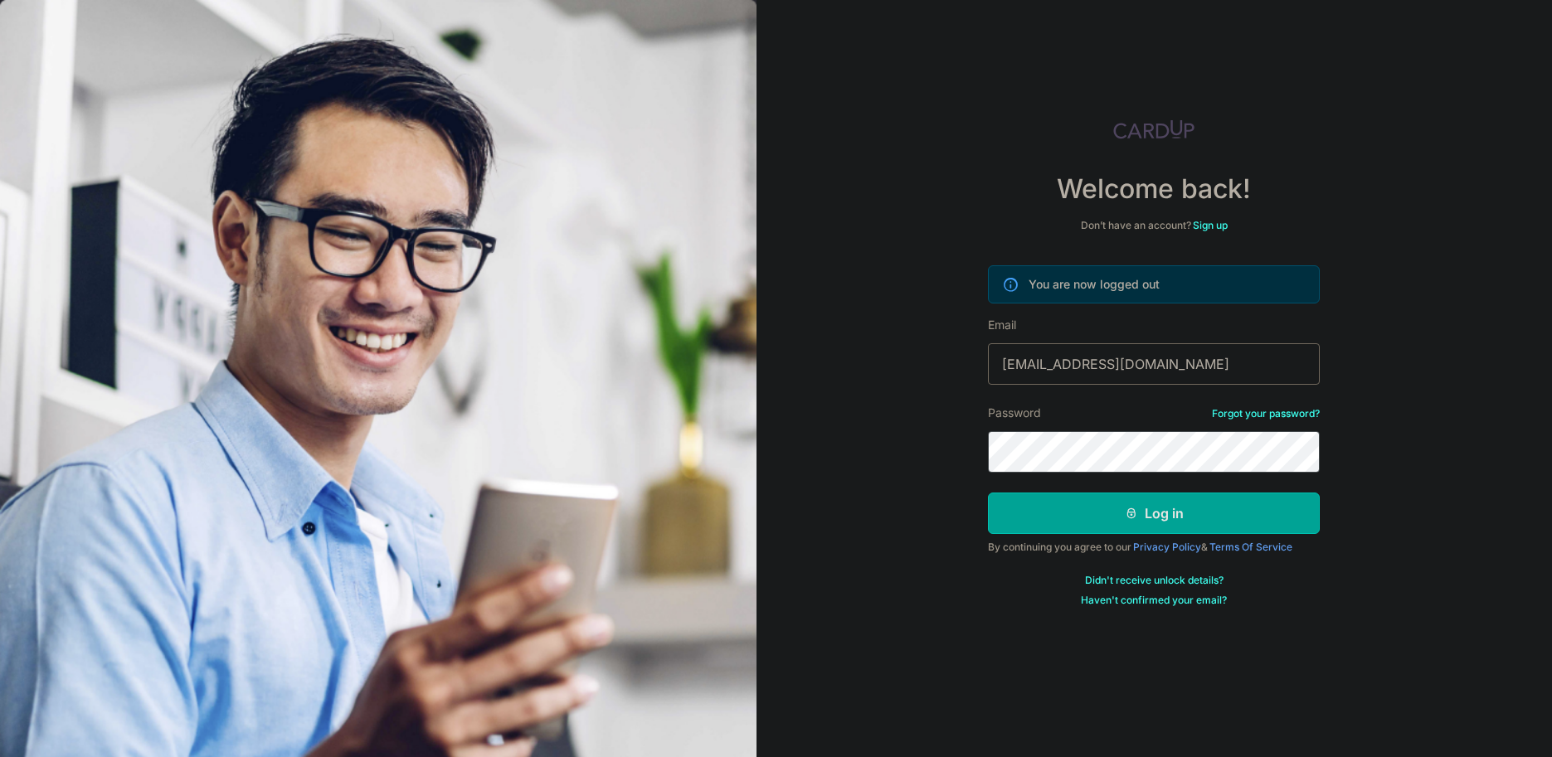
click at [1094, 367] on input "noelchiew@gmail.com" at bounding box center [1154, 363] width 332 height 41
type input "[EMAIL_ADDRESS][DOMAIN_NAME]"
click at [1097, 520] on button "Log in" at bounding box center [1154, 513] width 332 height 41
